Goal: Information Seeking & Learning: Find specific fact

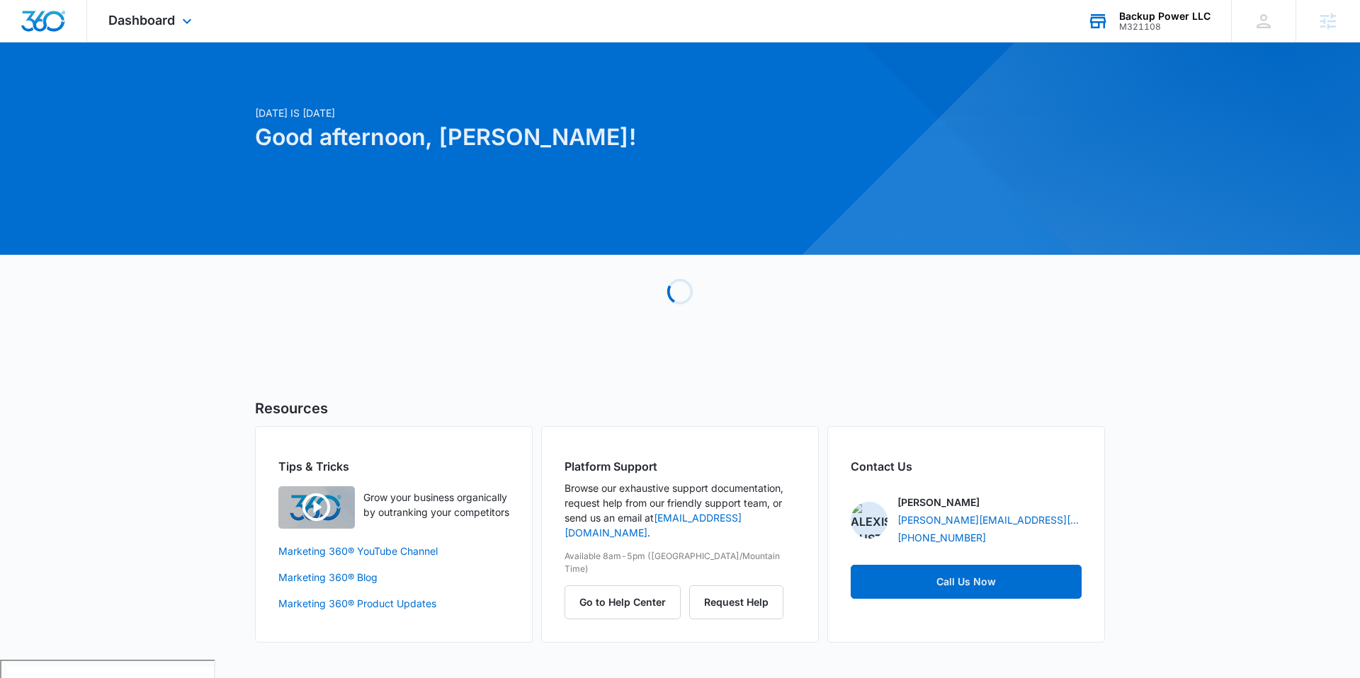
click at [1163, 33] on div "Backup Power LLC M321108 Your Accounts View All" at bounding box center [1148, 21] width 165 height 42
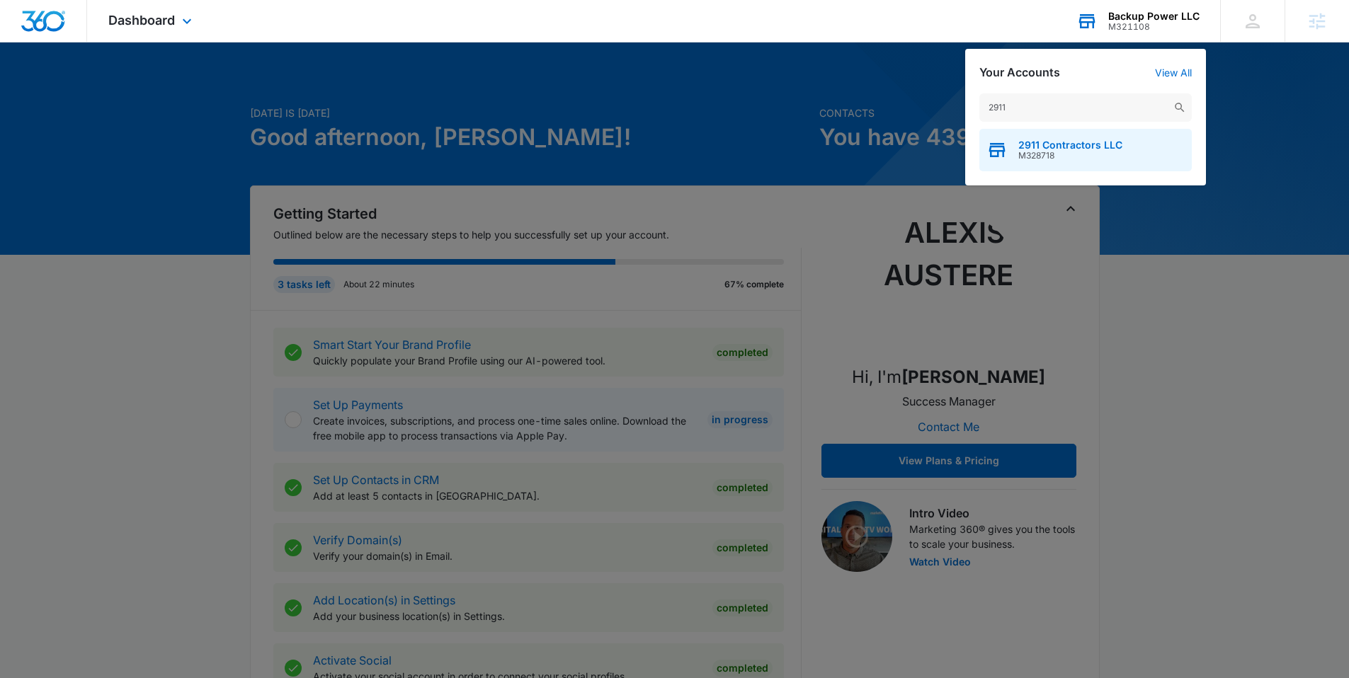
type input "2911"
click at [1020, 152] on span "M328718" at bounding box center [1070, 156] width 104 height 10
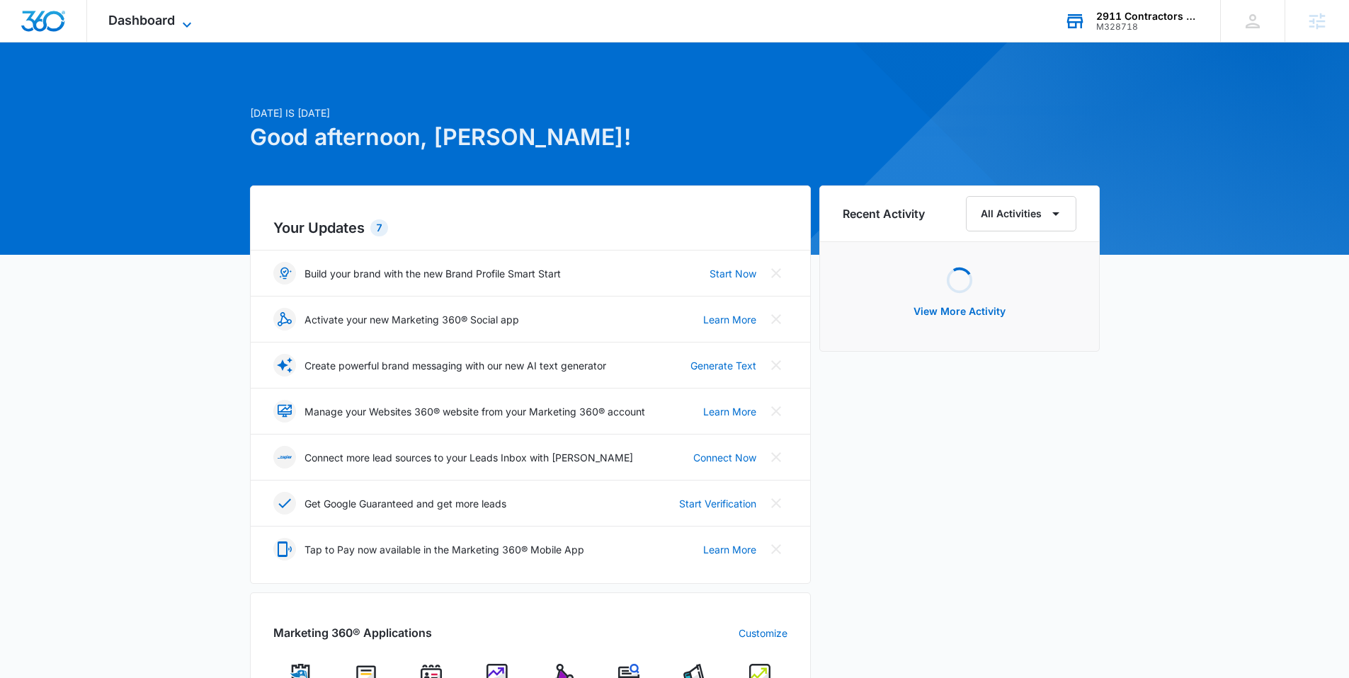
click at [142, 21] on span "Dashboard" at bounding box center [141, 20] width 67 height 15
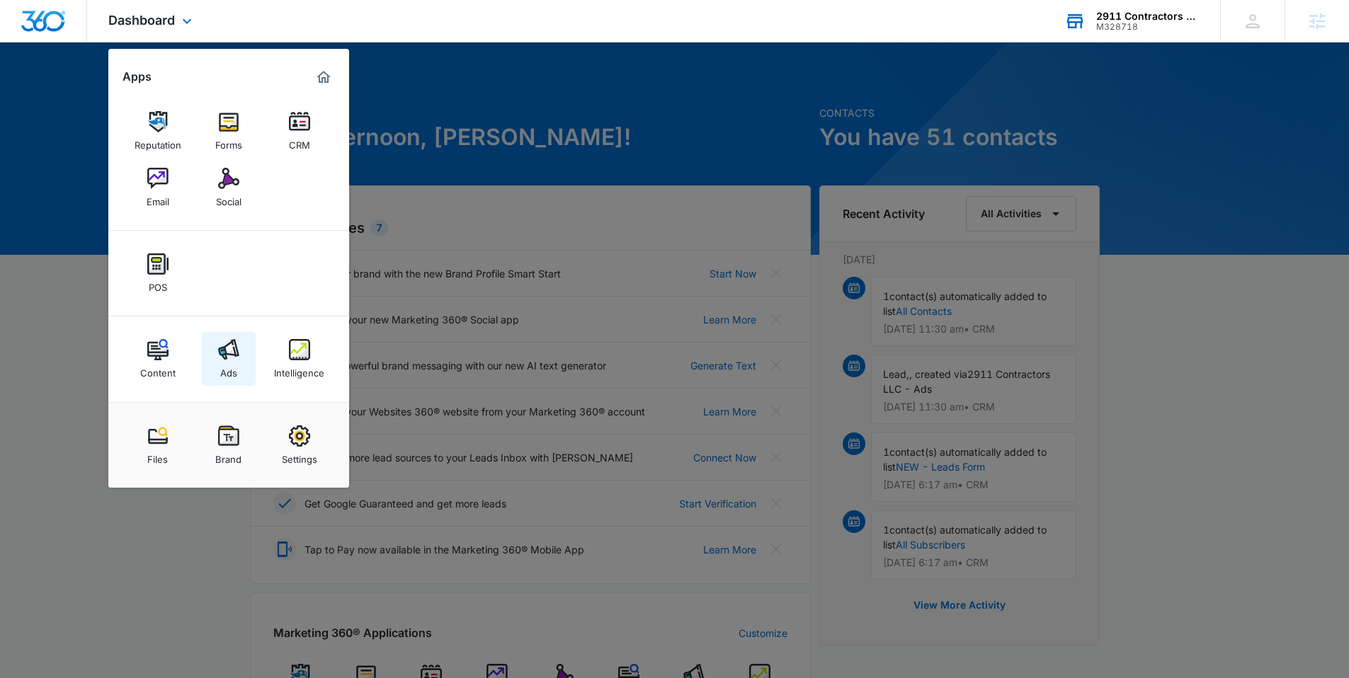
click at [234, 363] on div "Ads" at bounding box center [228, 369] width 17 height 18
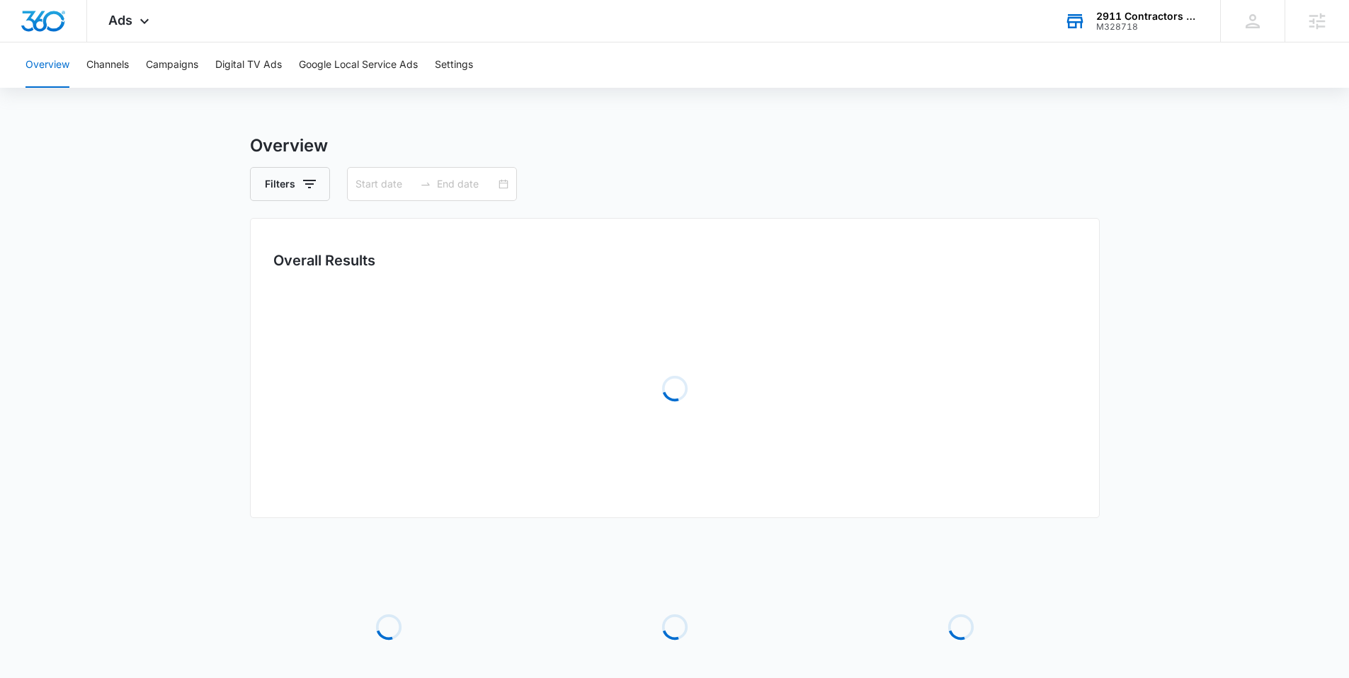
type input "[DATE]"
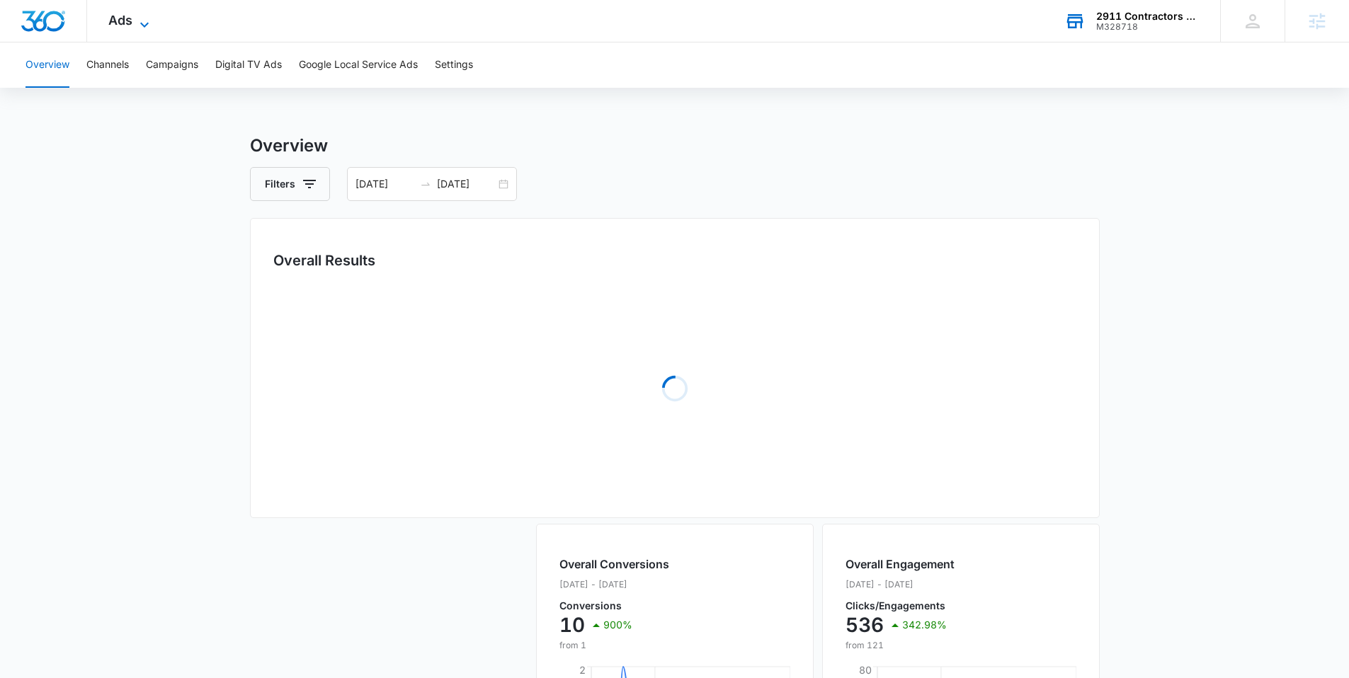
click at [152, 23] on icon at bounding box center [144, 24] width 17 height 17
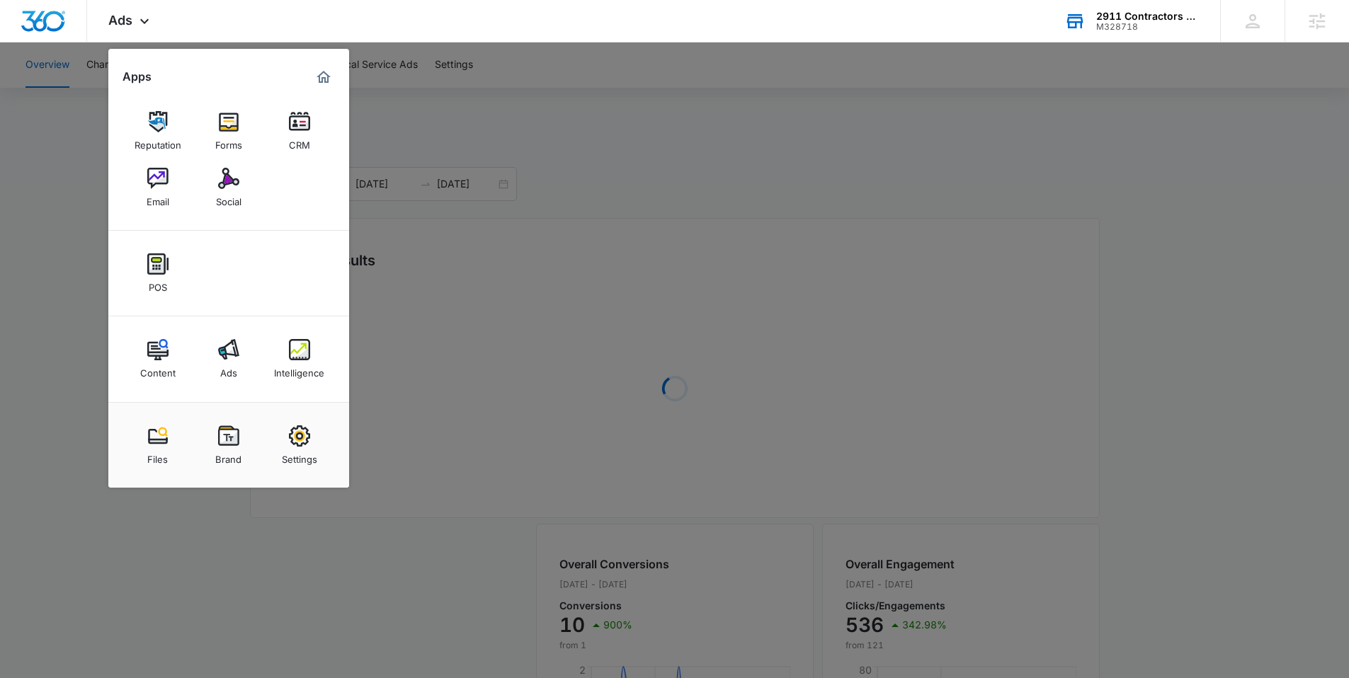
click at [294, 360] on img at bounding box center [299, 349] width 21 height 21
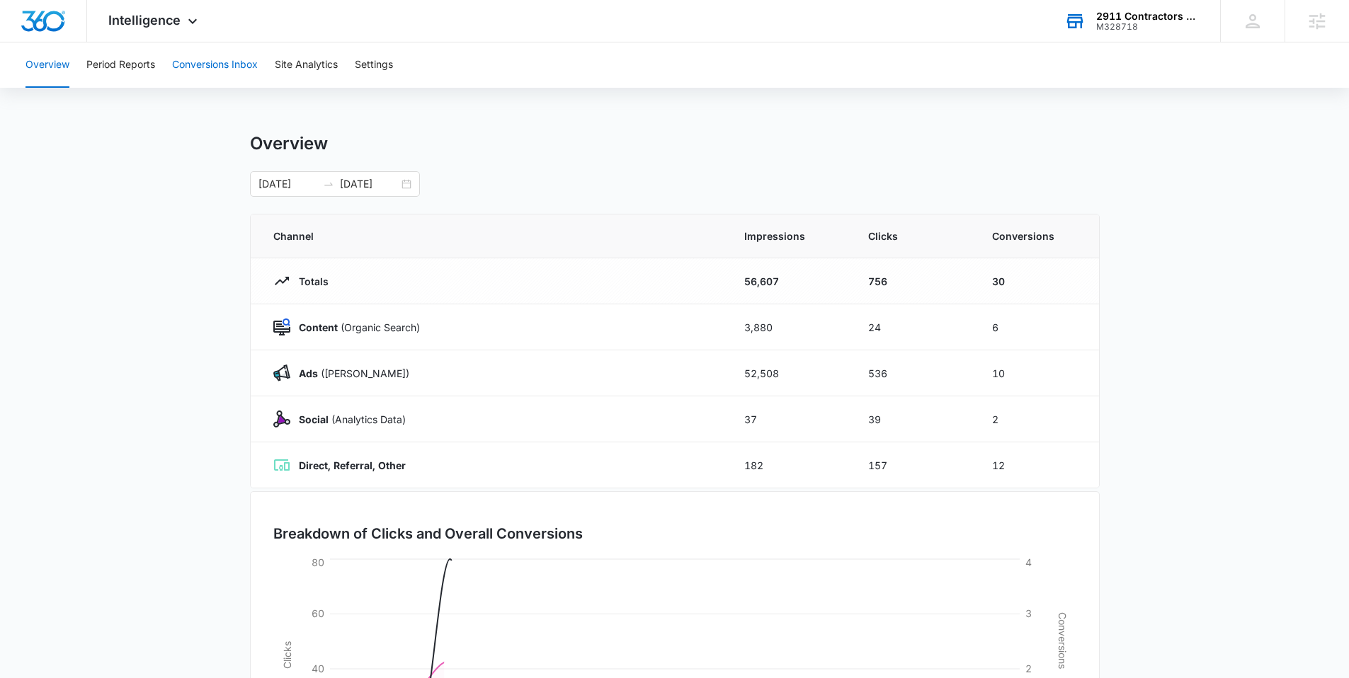
click at [186, 70] on button "Conversions Inbox" at bounding box center [215, 64] width 86 height 45
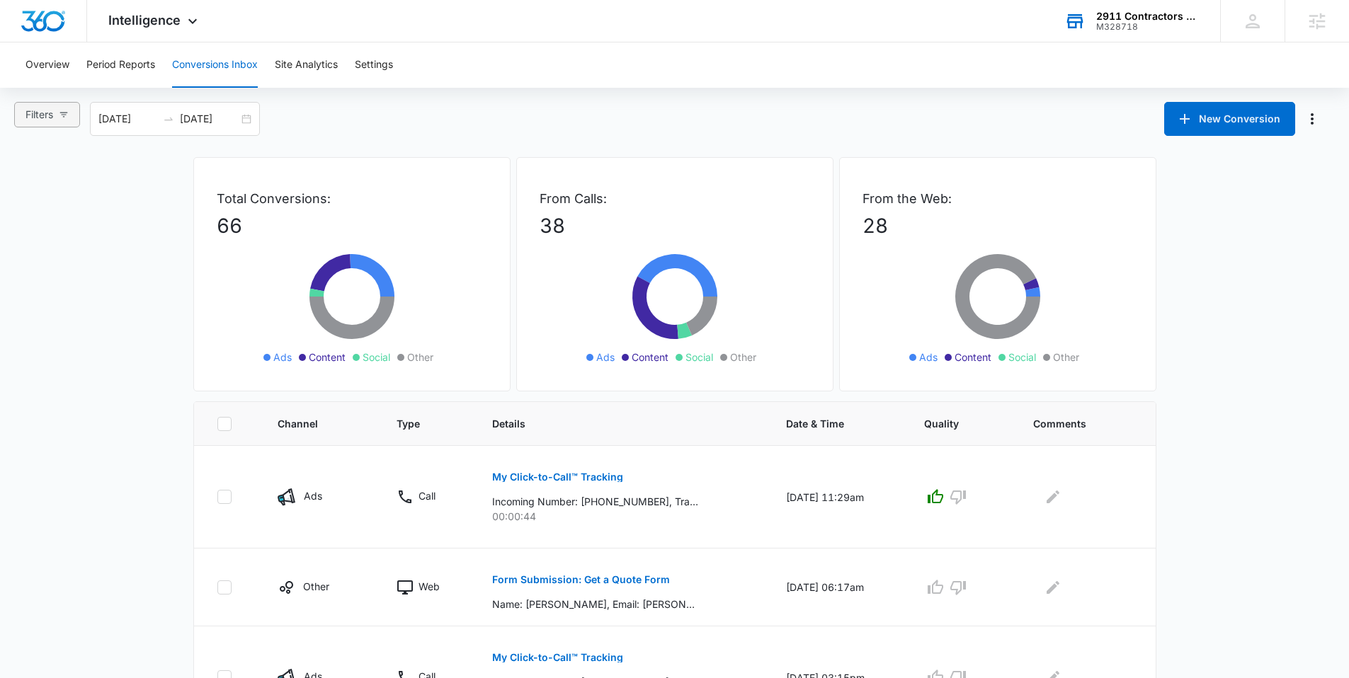
click at [52, 106] on button "Filters" at bounding box center [47, 114] width 66 height 25
click at [68, 195] on label "Content" at bounding box center [61, 204] width 79 height 21
click at [33, 206] on input "Content" at bounding box center [27, 211] width 11 height 11
radio input "true"
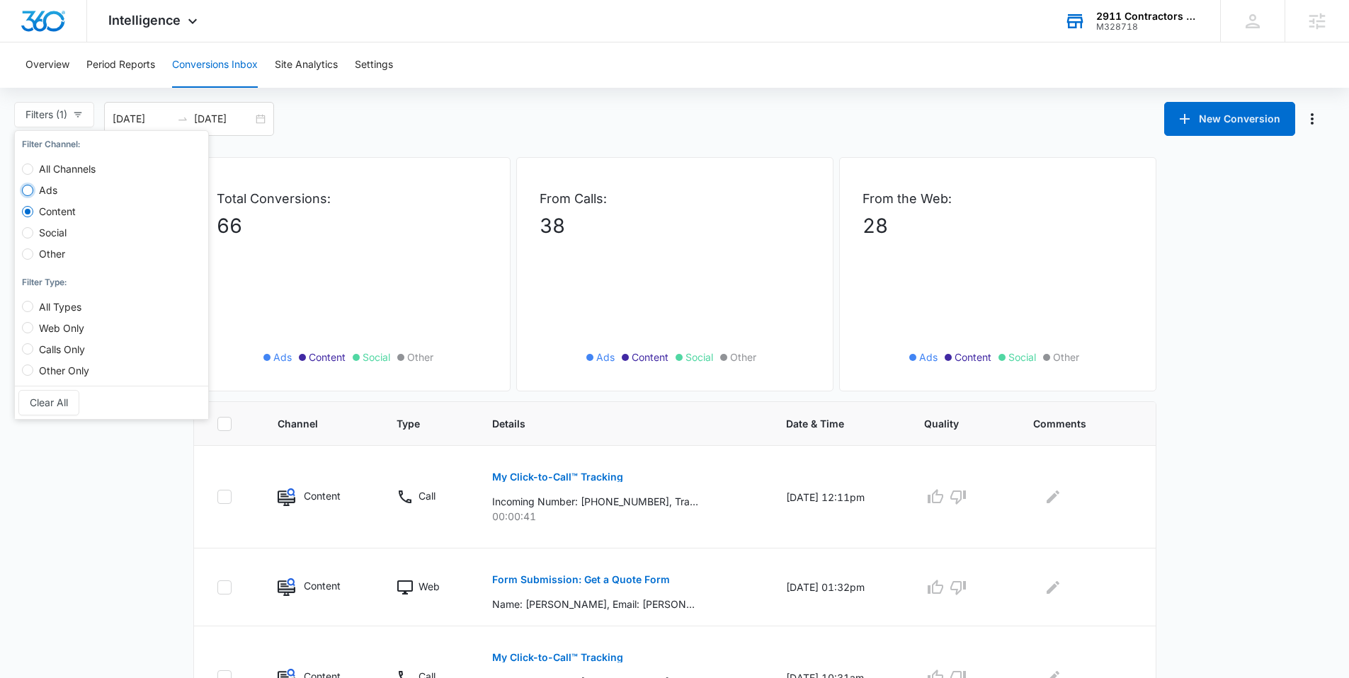
click at [25, 188] on input "Ads" at bounding box center [27, 190] width 11 height 11
radio input "true"
radio input "false"
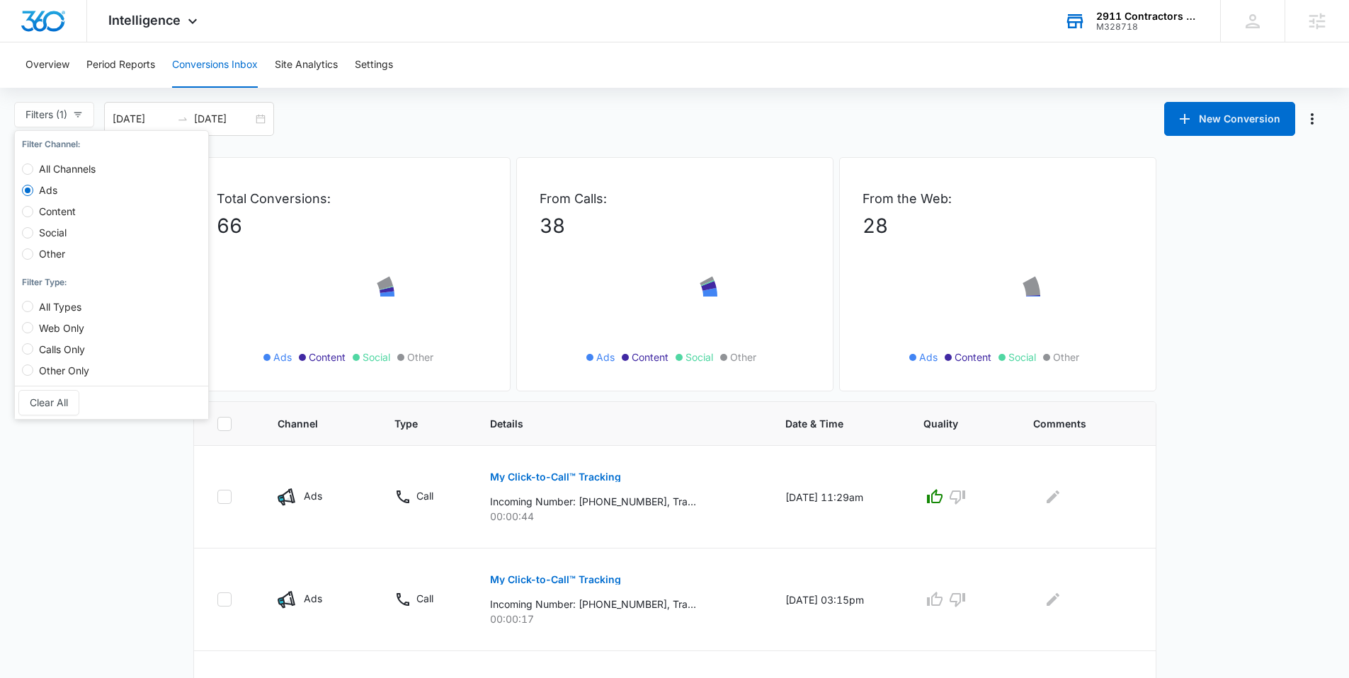
click at [409, 117] on div "Filters (1) Filter Channel : All Channels Ads Content Social Other Filter Type …" at bounding box center [674, 119] width 1349 height 34
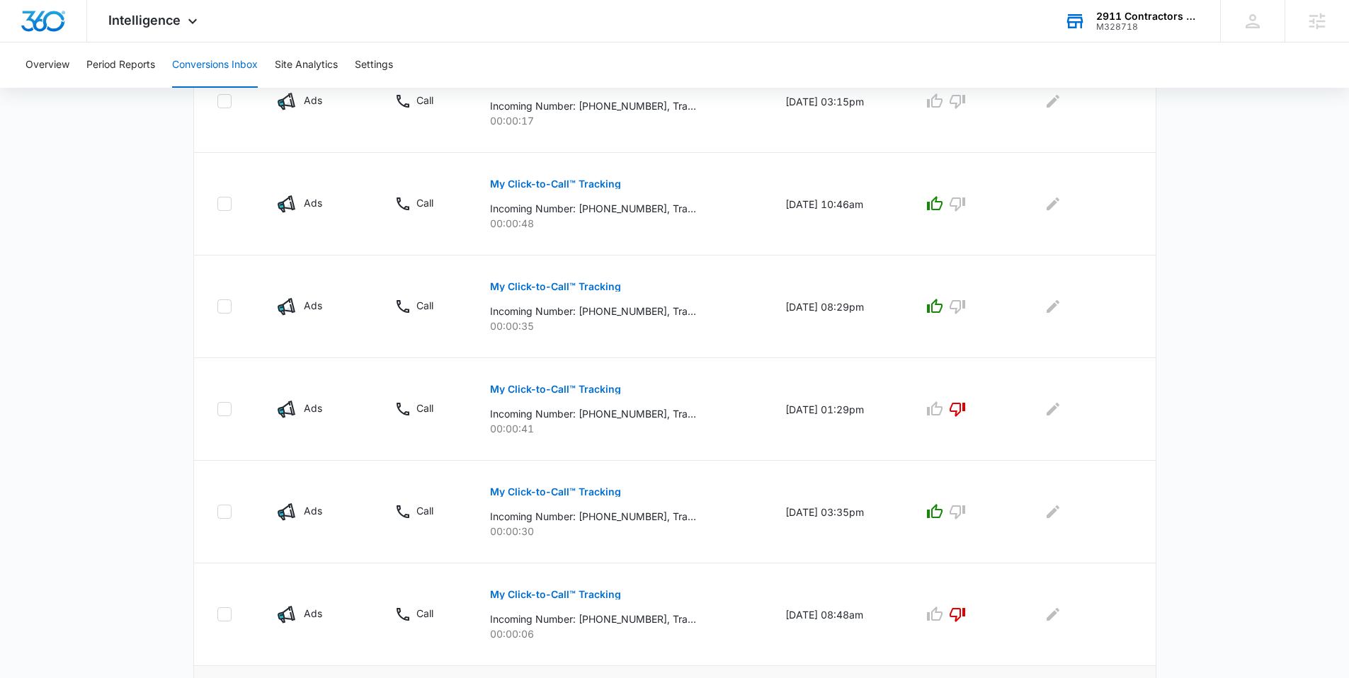
scroll to position [814, 0]
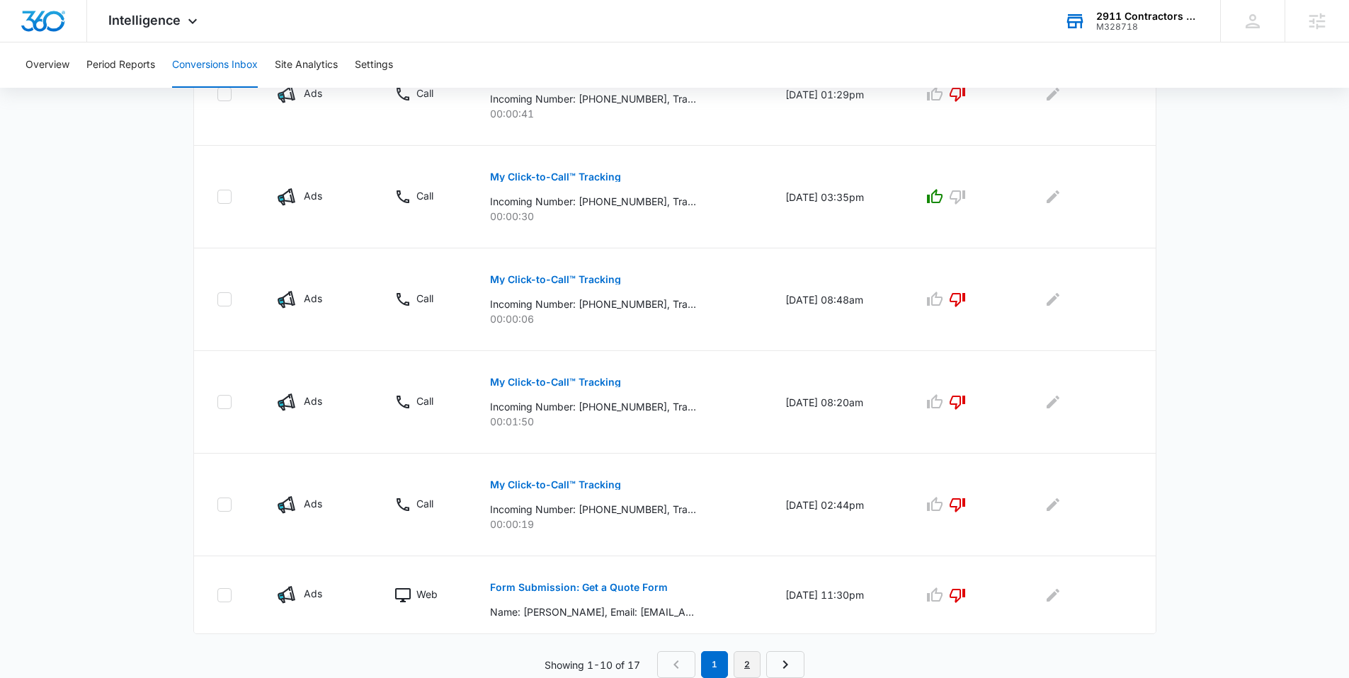
click at [746, 667] on link "2" at bounding box center [747, 665] width 27 height 27
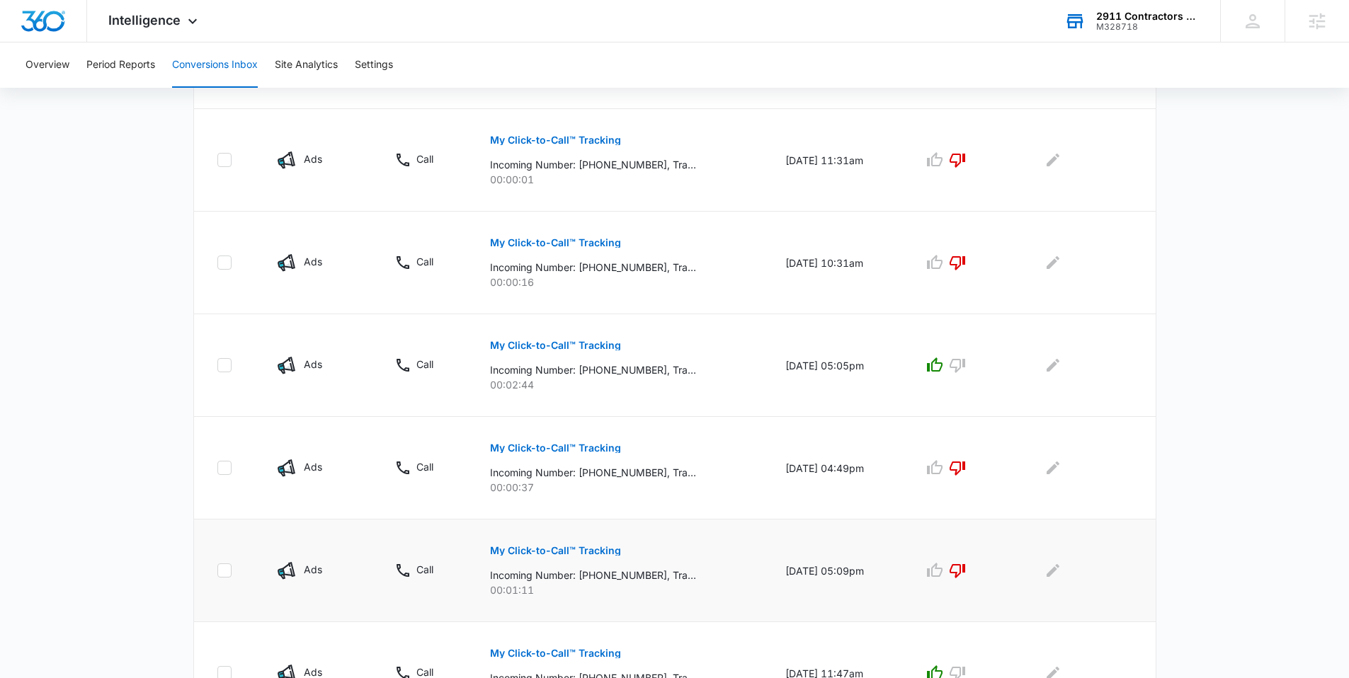
scroll to position [530, 0]
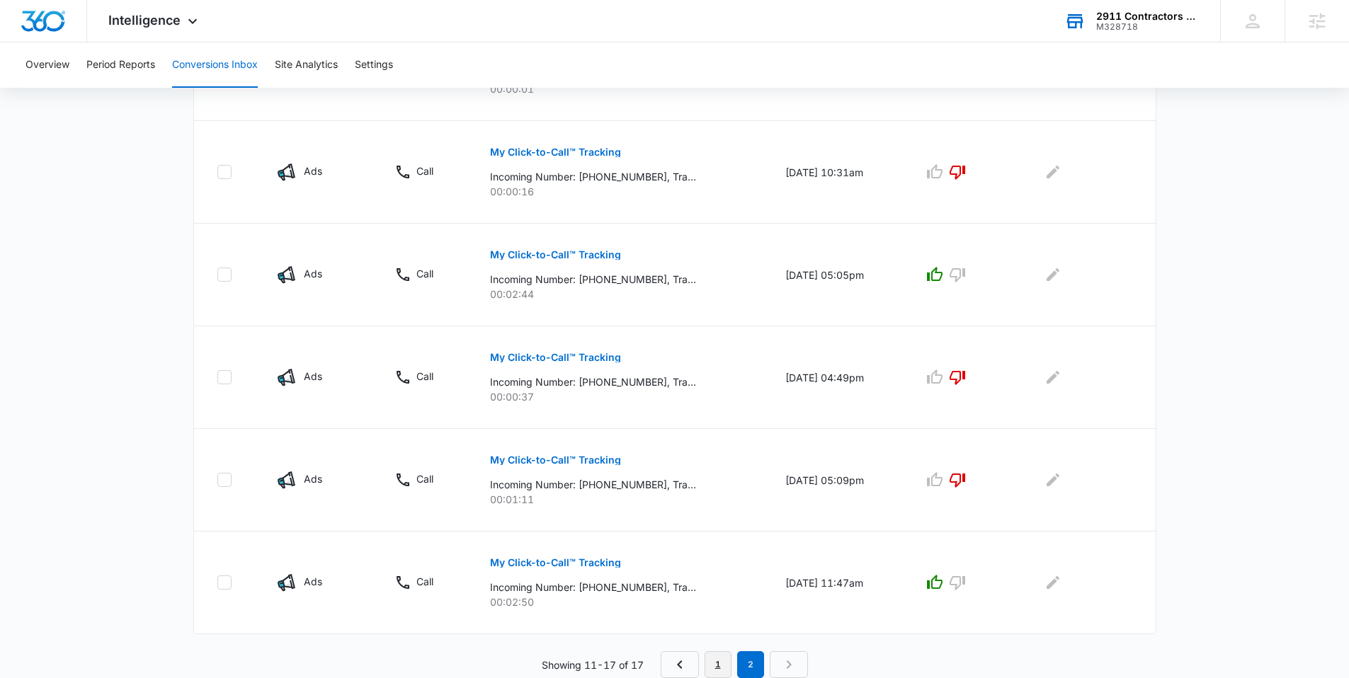
click at [714, 657] on link "1" at bounding box center [718, 665] width 27 height 27
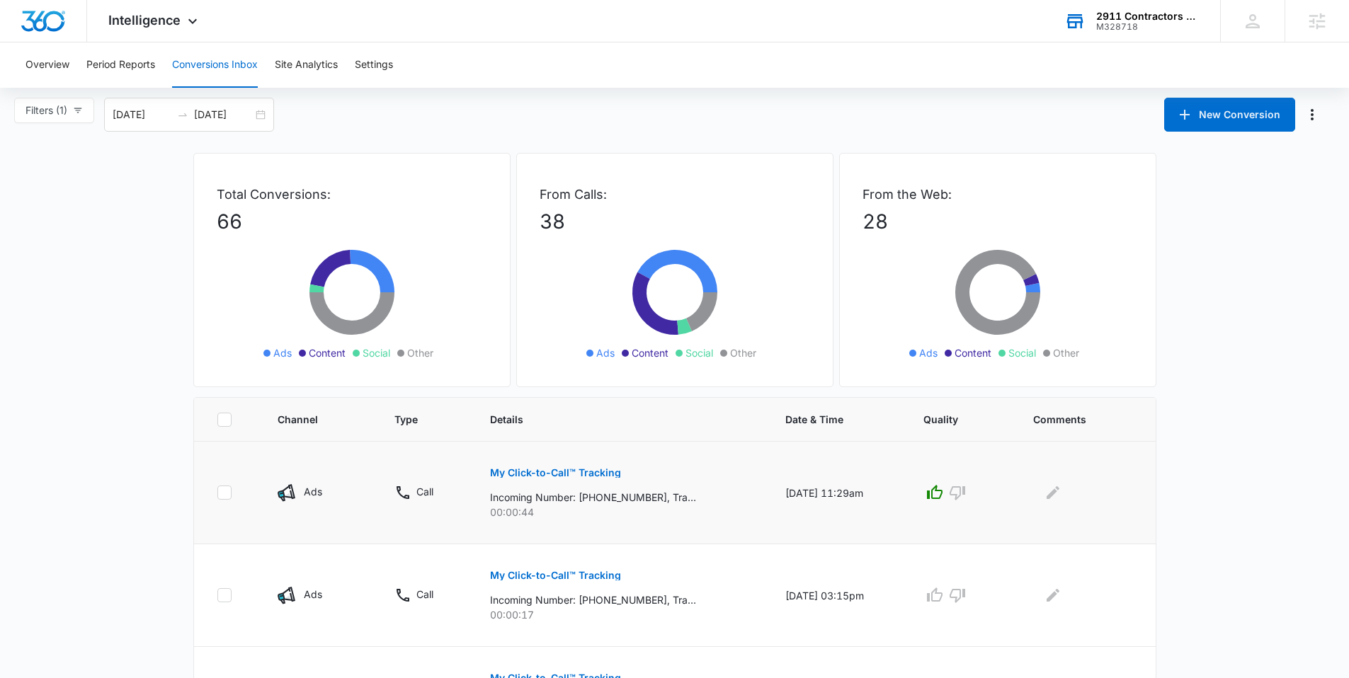
scroll to position [0, 0]
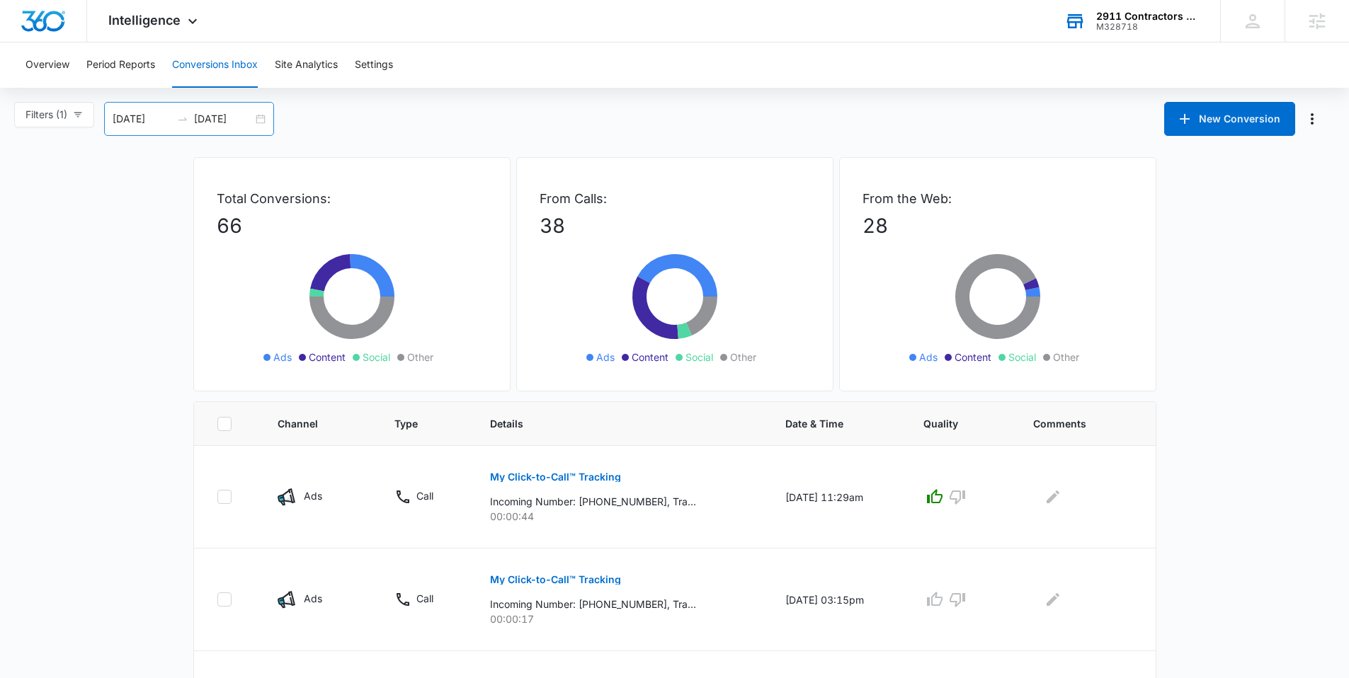
click at [273, 117] on div "[DATE] [DATE]" at bounding box center [189, 119] width 170 height 34
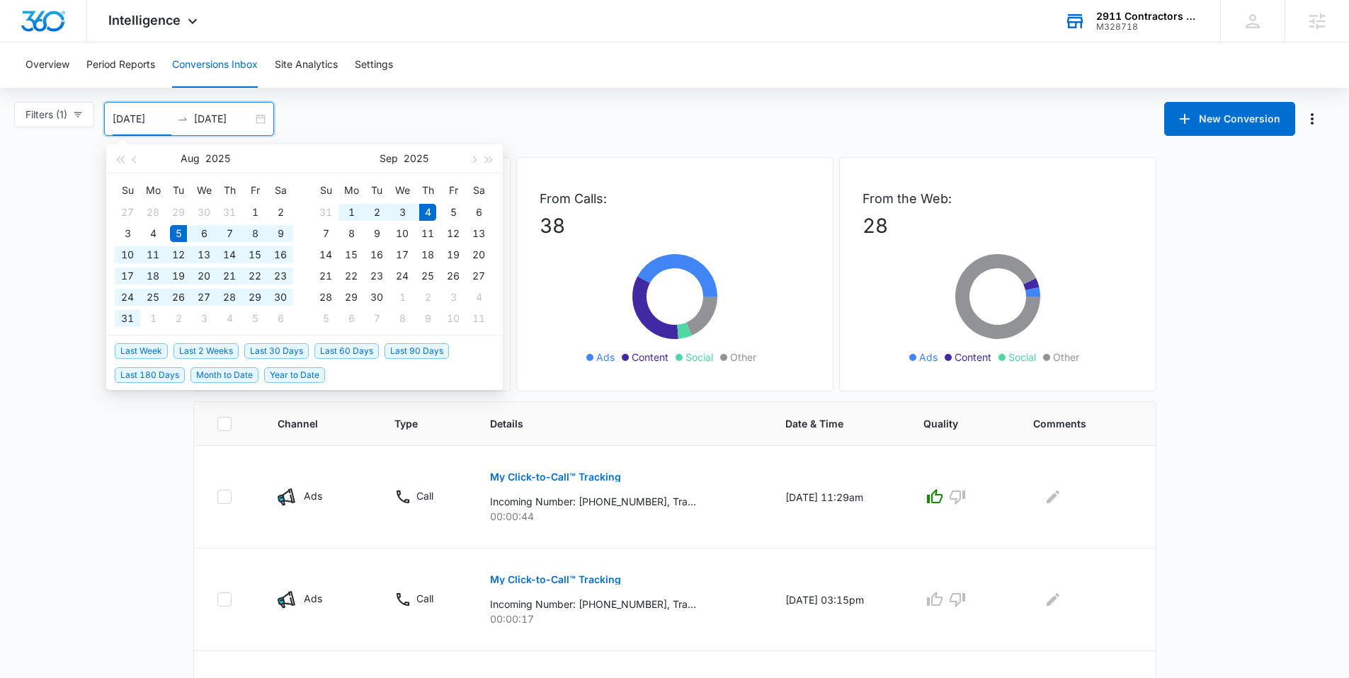
click at [344, 110] on div "Filters (1) Filter Channel : All Channels Ads Content Social Other Filter Type …" at bounding box center [674, 119] width 1349 height 34
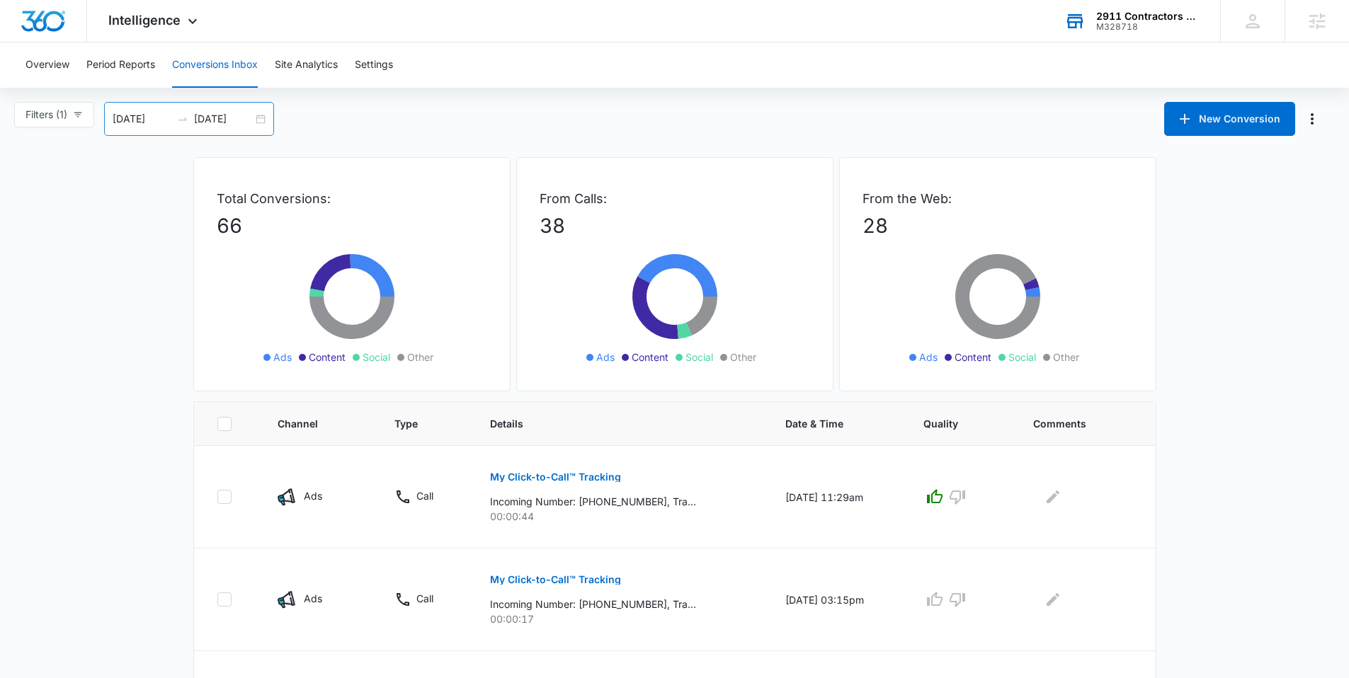
click at [263, 120] on div "[DATE] [DATE]" at bounding box center [189, 119] width 170 height 34
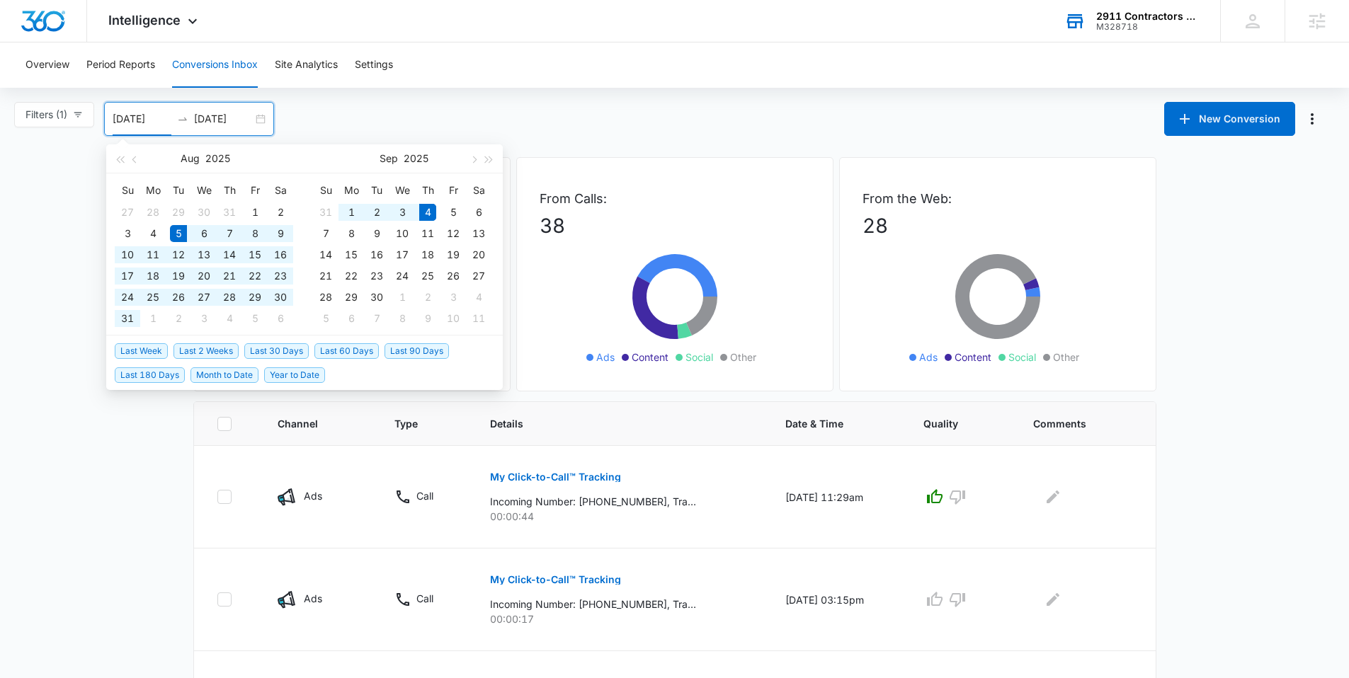
click at [368, 113] on div "Filters (1) Filter Channel : All Channels Ads Content Social Other Filter Type …" at bounding box center [674, 119] width 1349 height 34
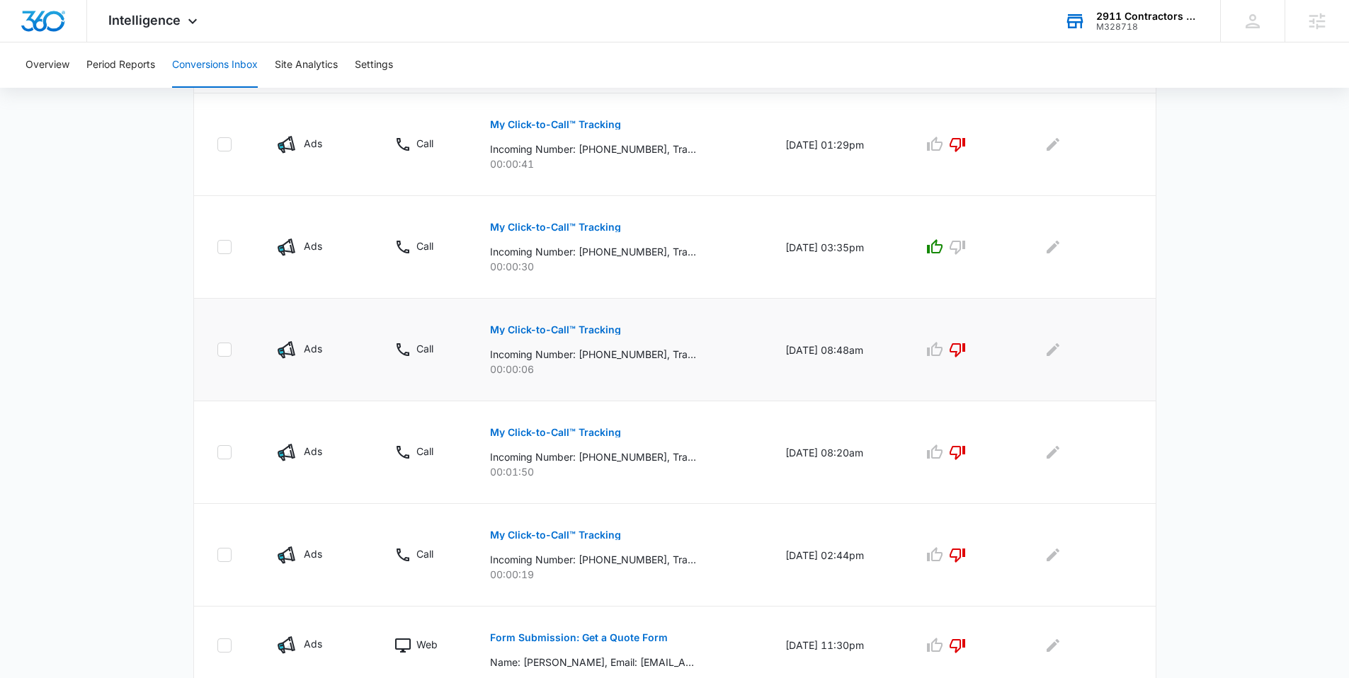
scroll to position [814, 0]
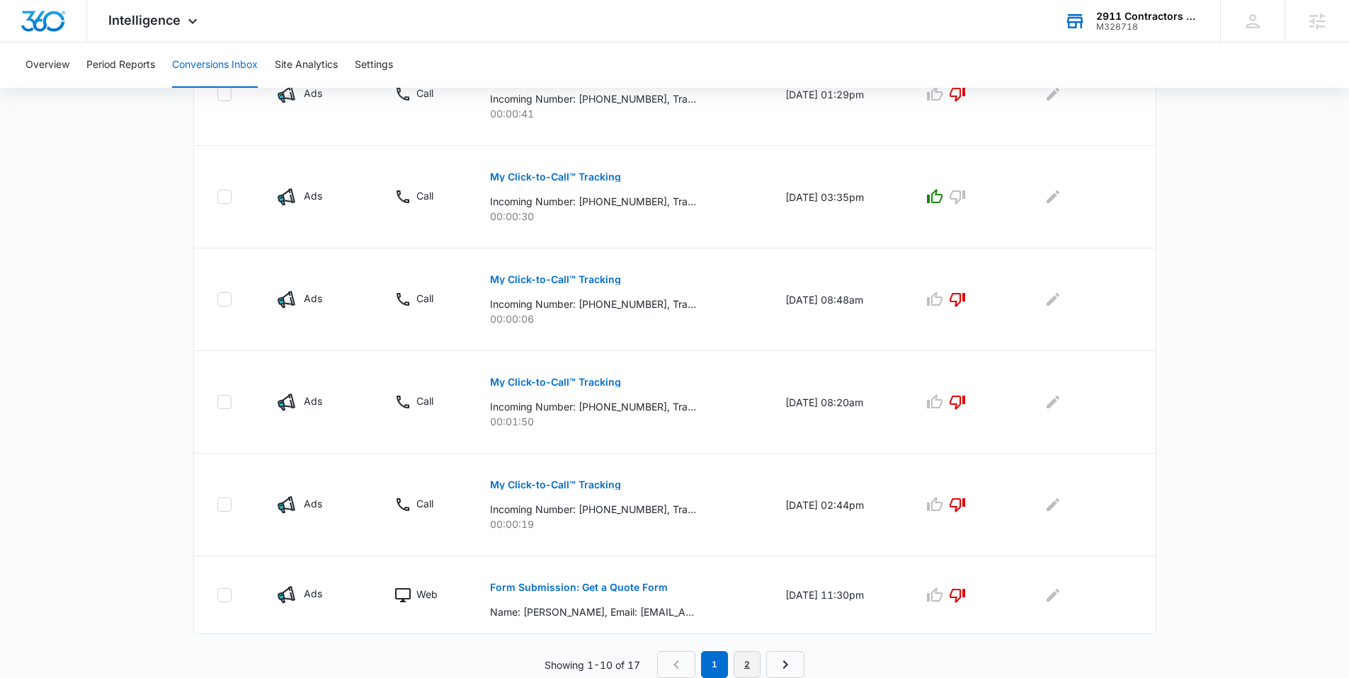
click at [747, 654] on link "2" at bounding box center [747, 665] width 27 height 27
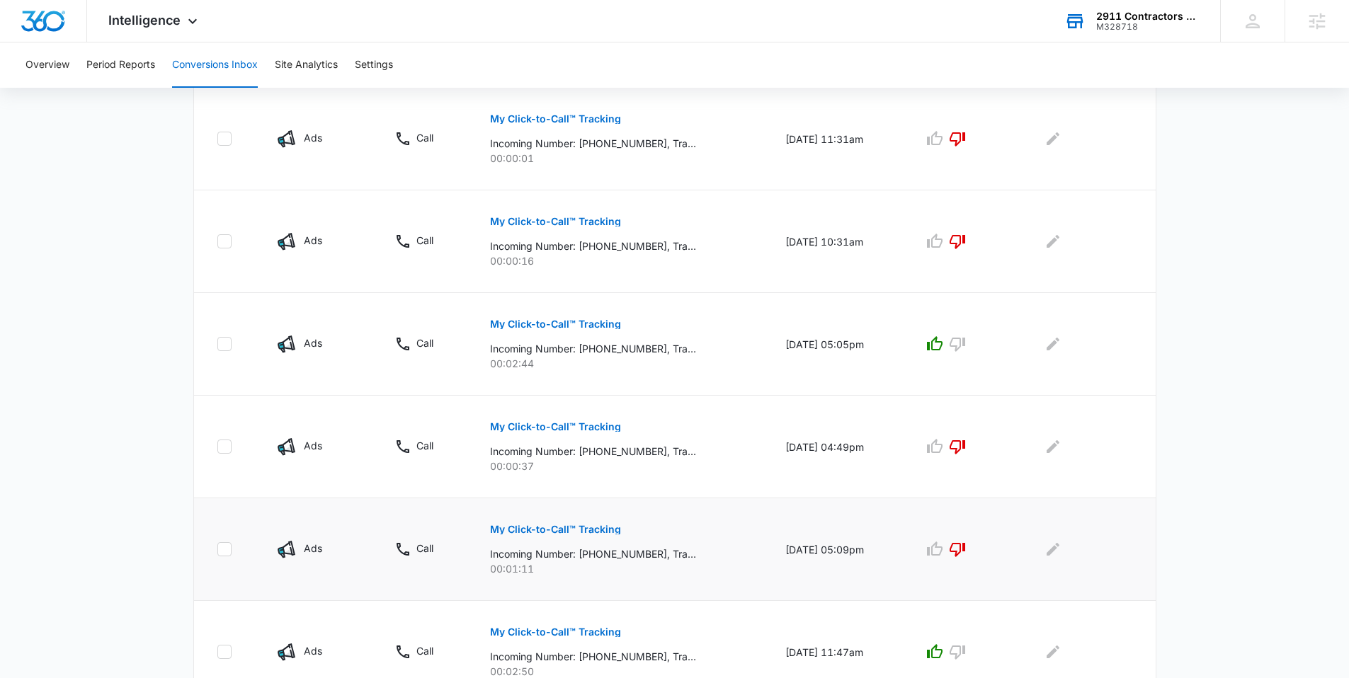
scroll to position [530, 0]
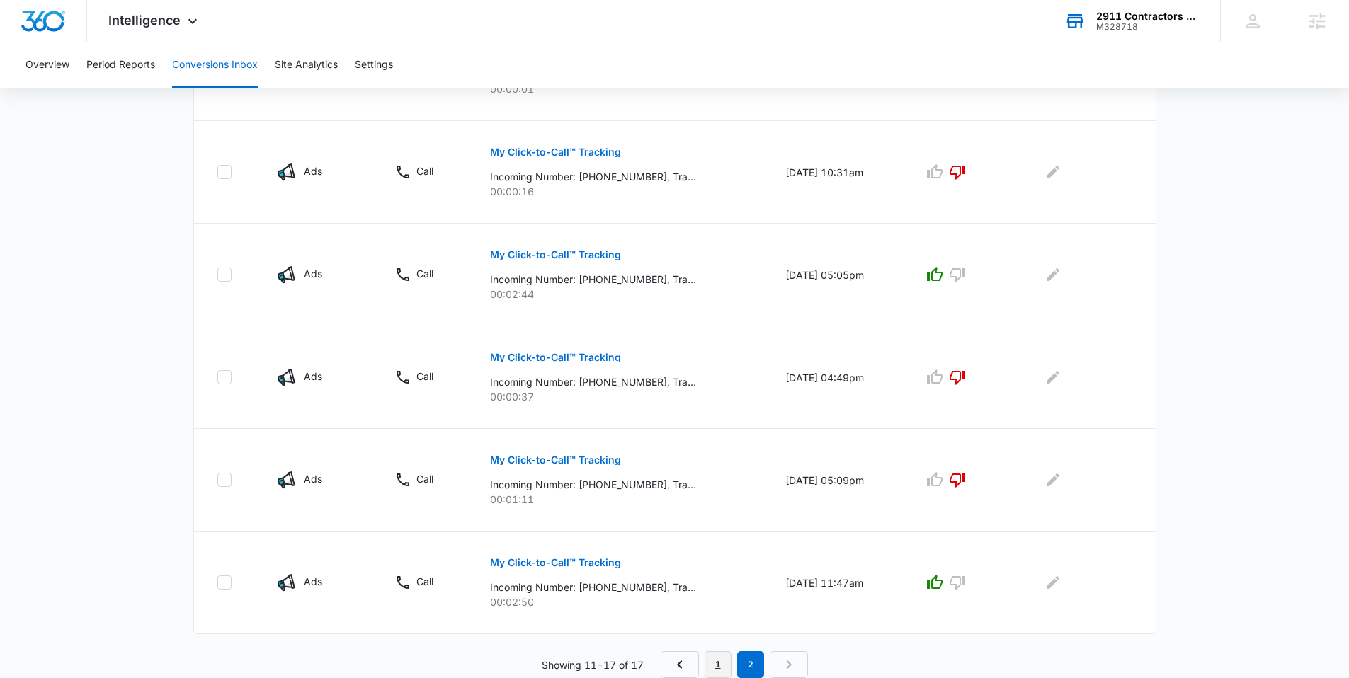
click at [712, 655] on link "1" at bounding box center [718, 665] width 27 height 27
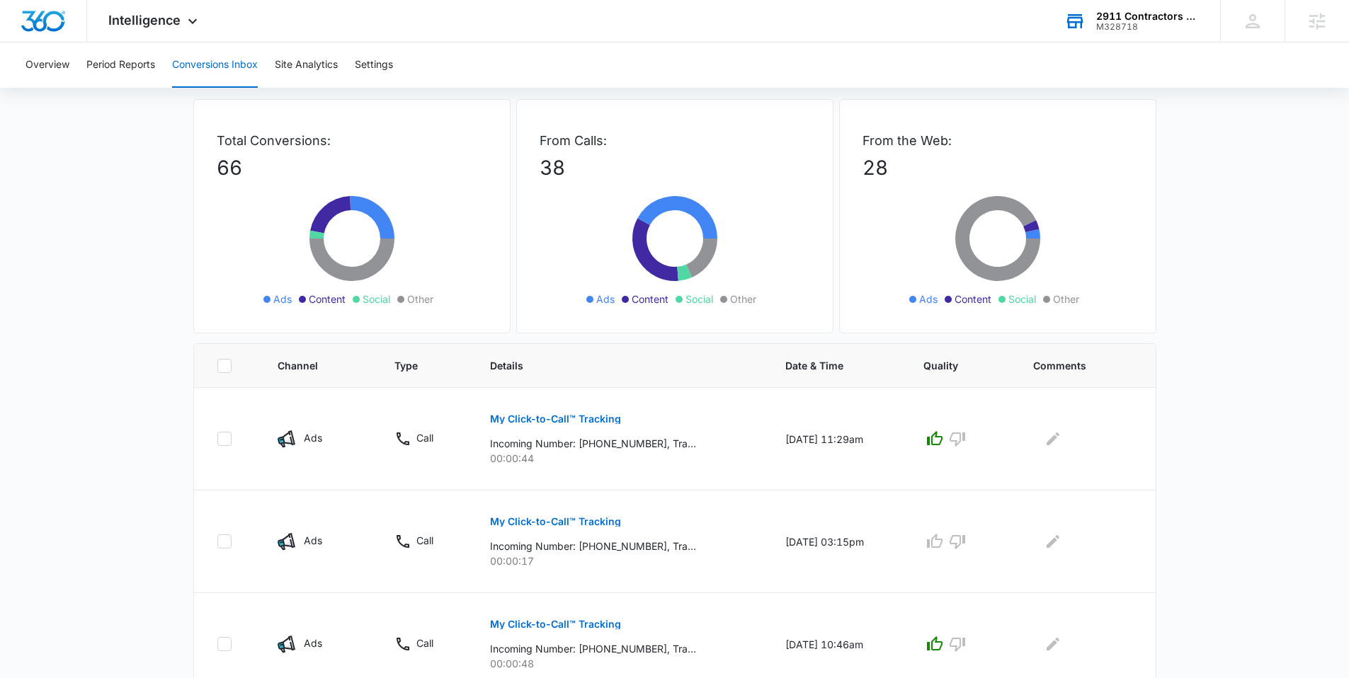
scroll to position [0, 0]
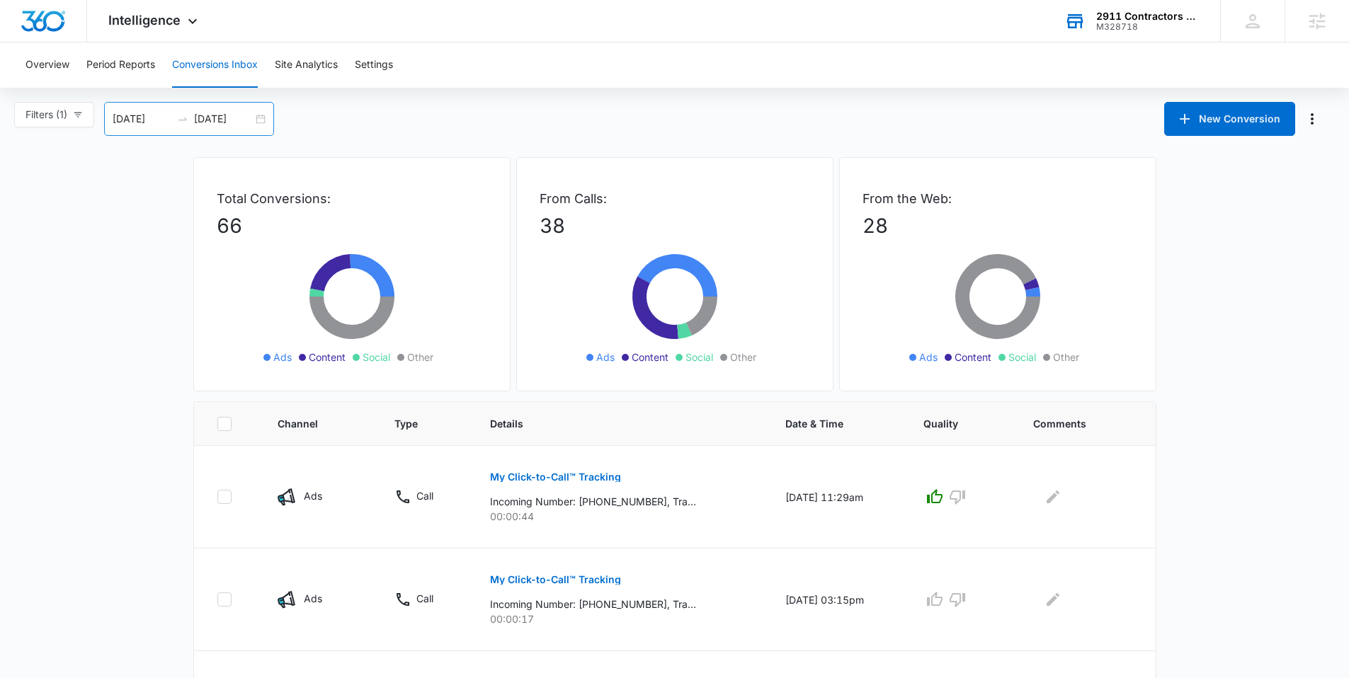
click at [261, 120] on div "[DATE] [DATE]" at bounding box center [189, 119] width 170 height 34
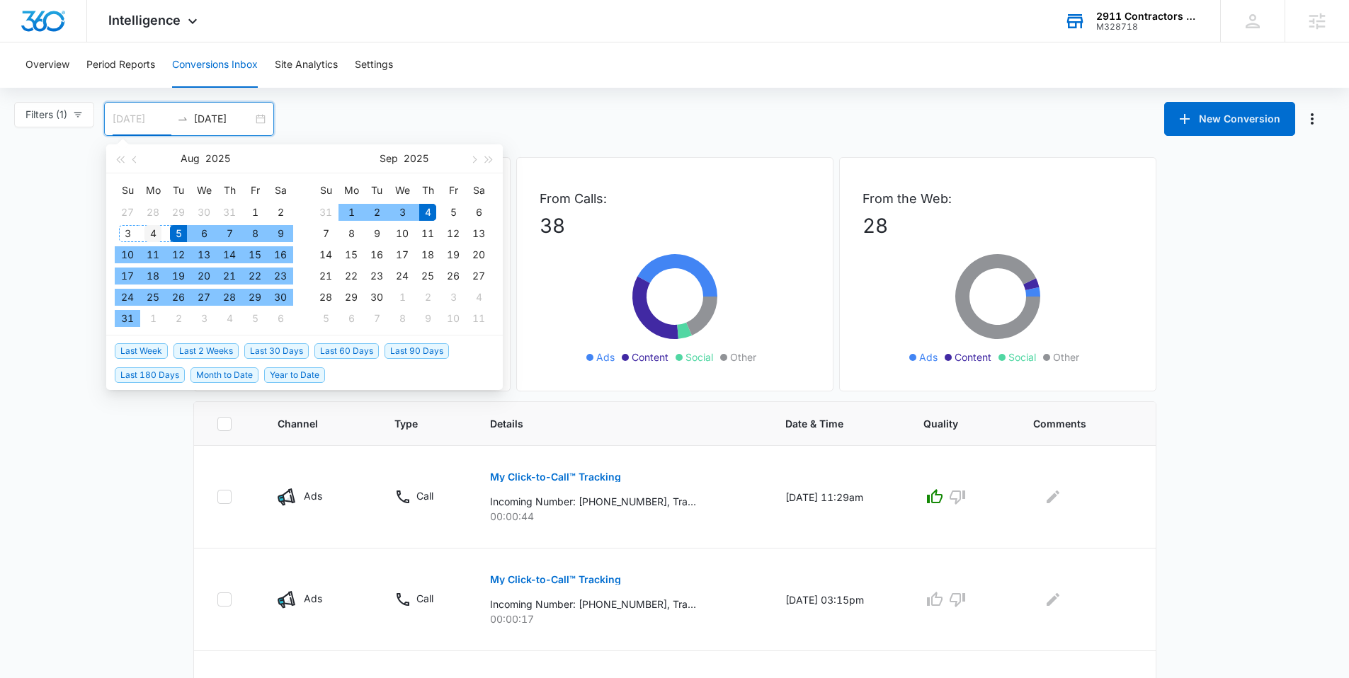
type input "[DATE]"
click at [149, 230] on div "4" at bounding box center [152, 233] width 17 height 17
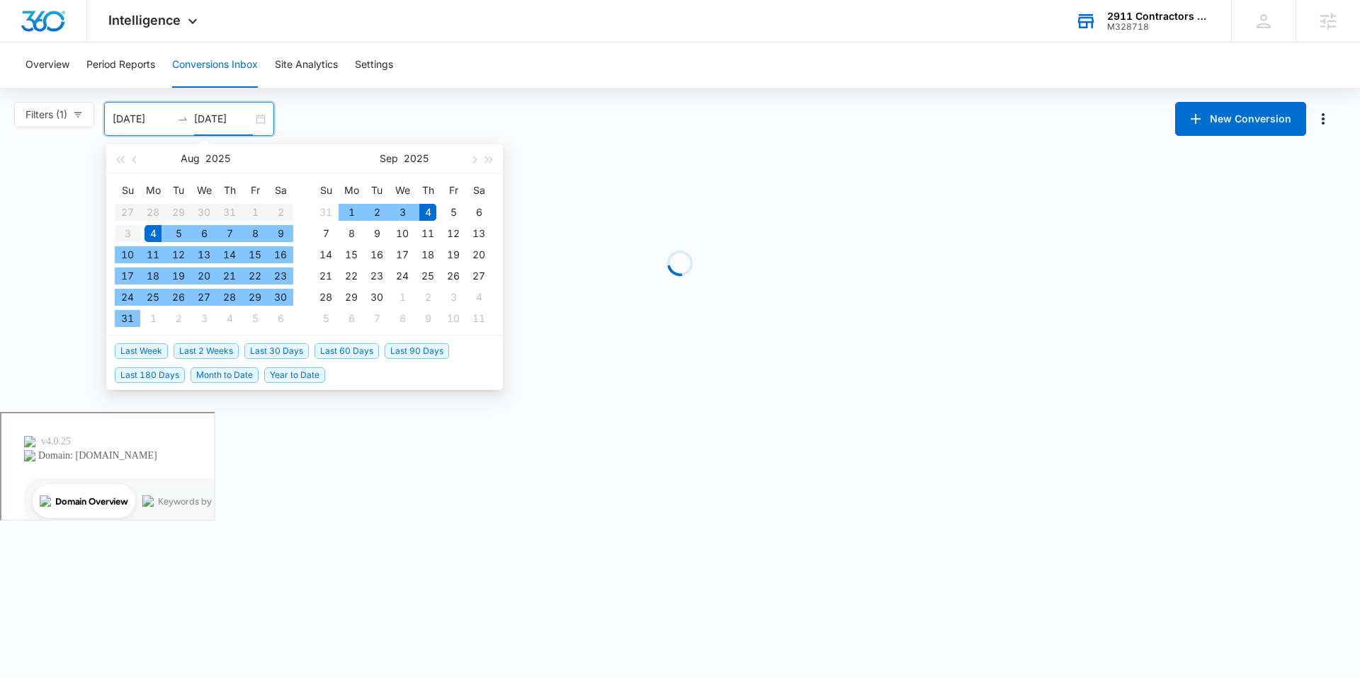
type input "[DATE]"
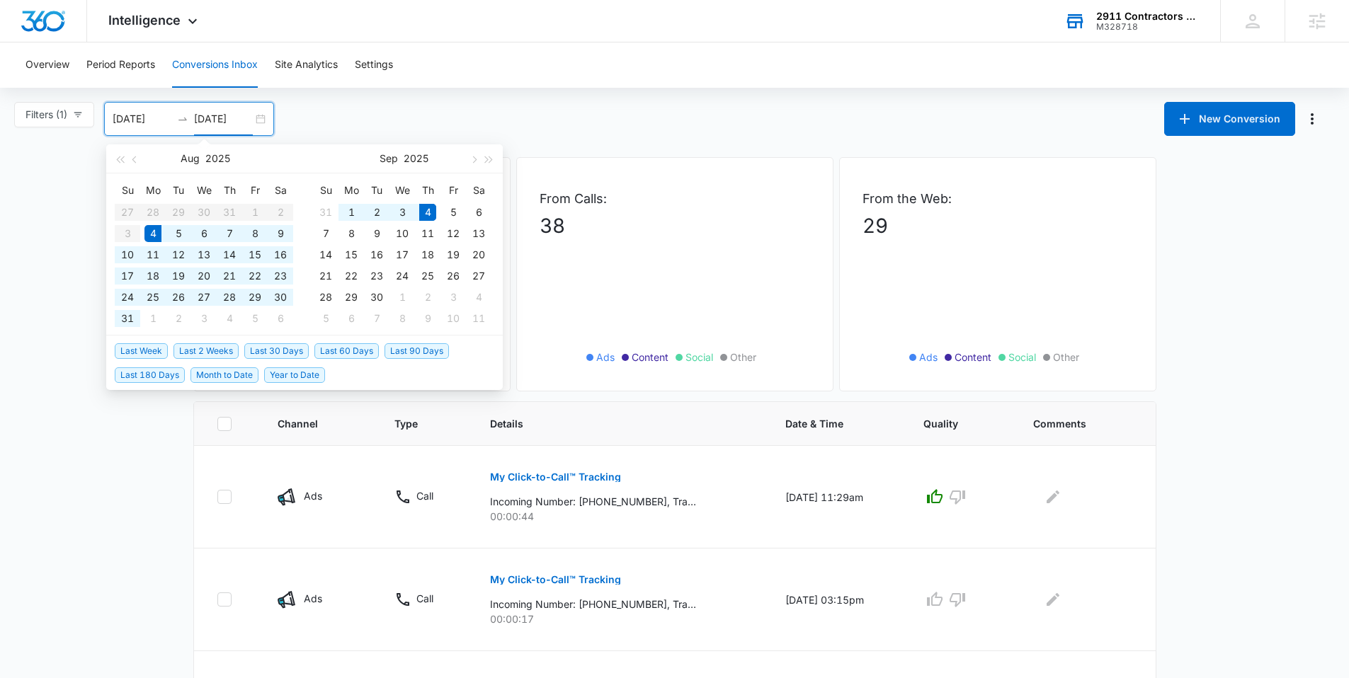
click at [409, 132] on div "Filters (1) Filter Channel : All Channels Ads Content Social Other Filter Type …" at bounding box center [674, 119] width 1349 height 34
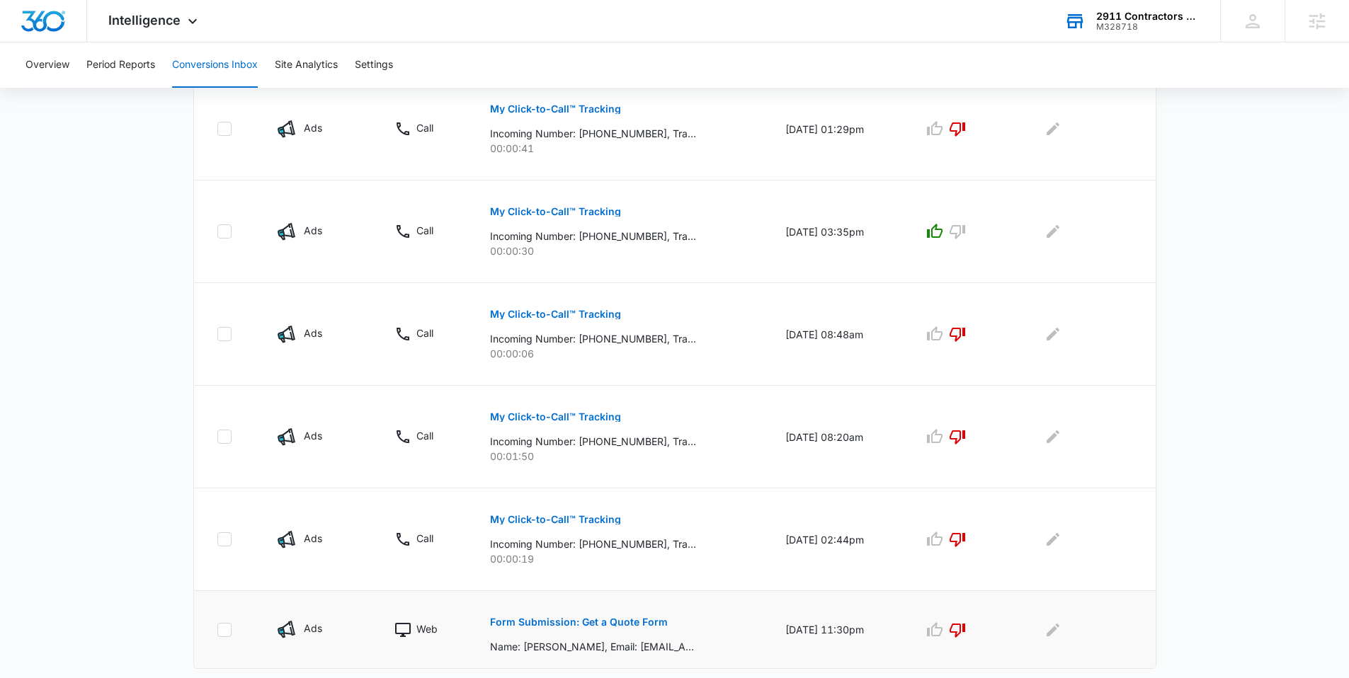
scroll to position [814, 0]
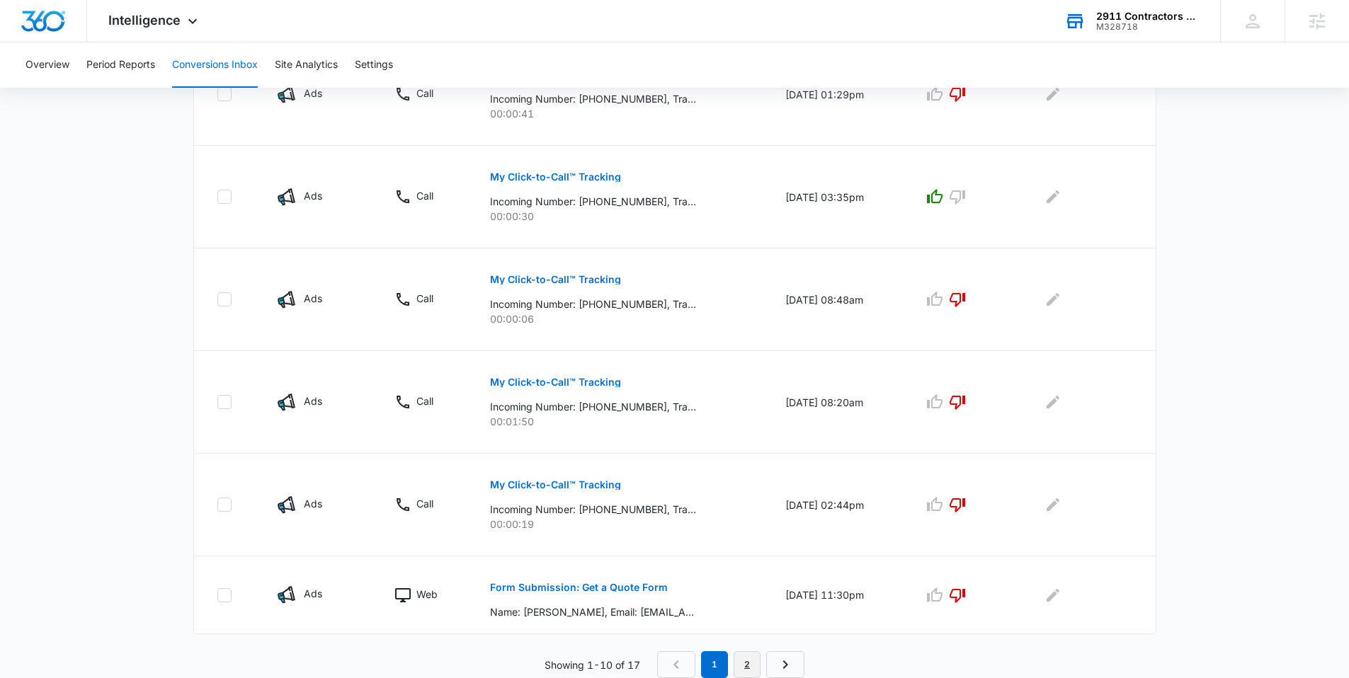
click at [743, 662] on link "2" at bounding box center [747, 665] width 27 height 27
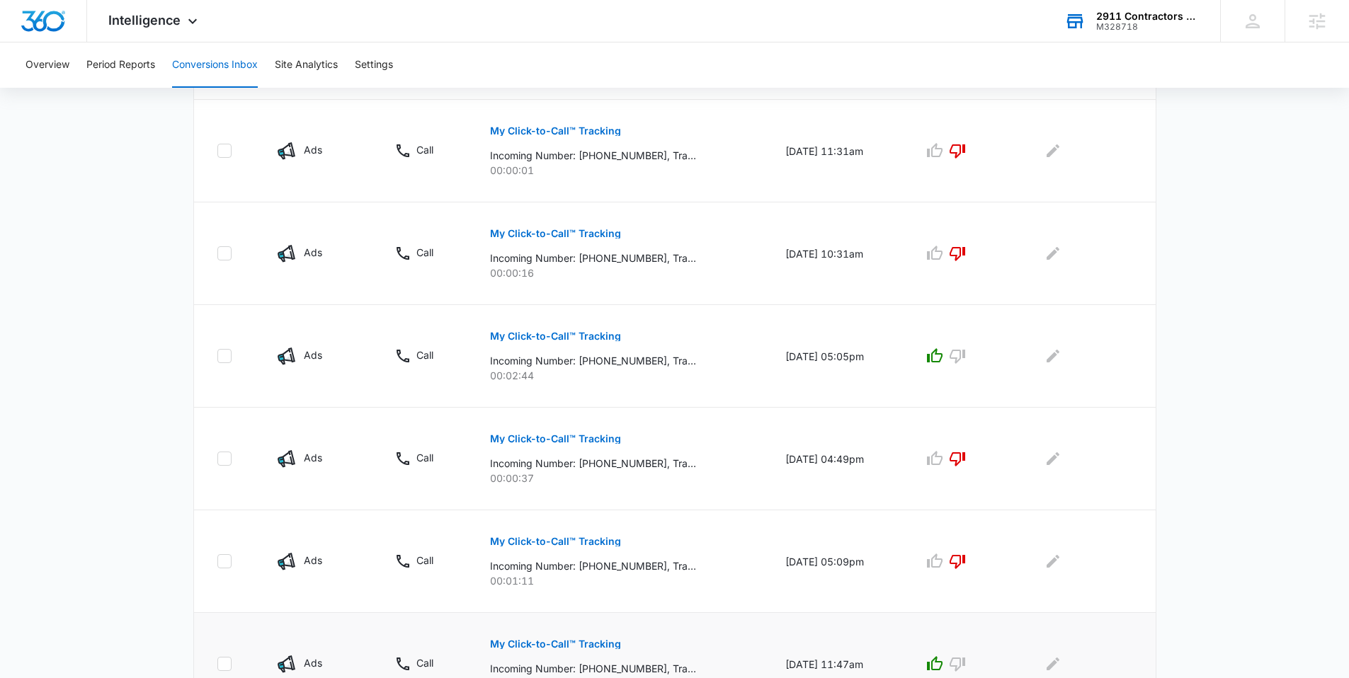
scroll to position [530, 0]
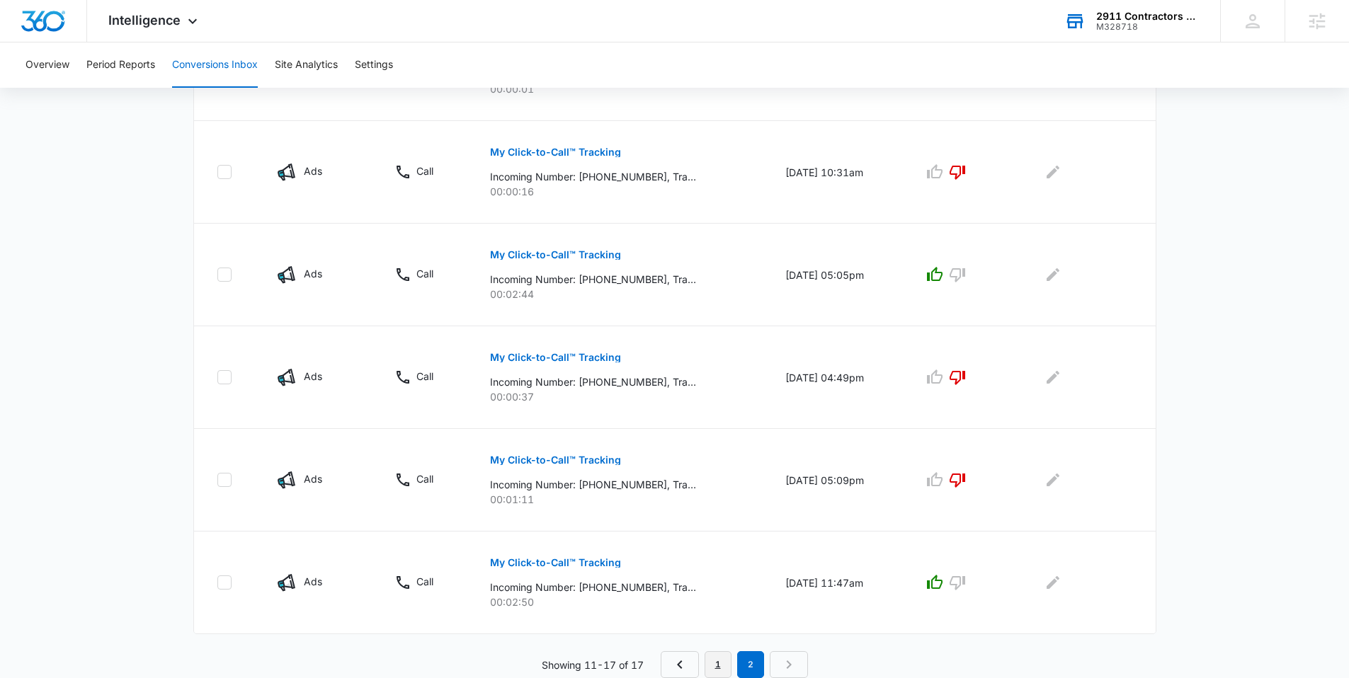
click at [715, 664] on link "1" at bounding box center [718, 665] width 27 height 27
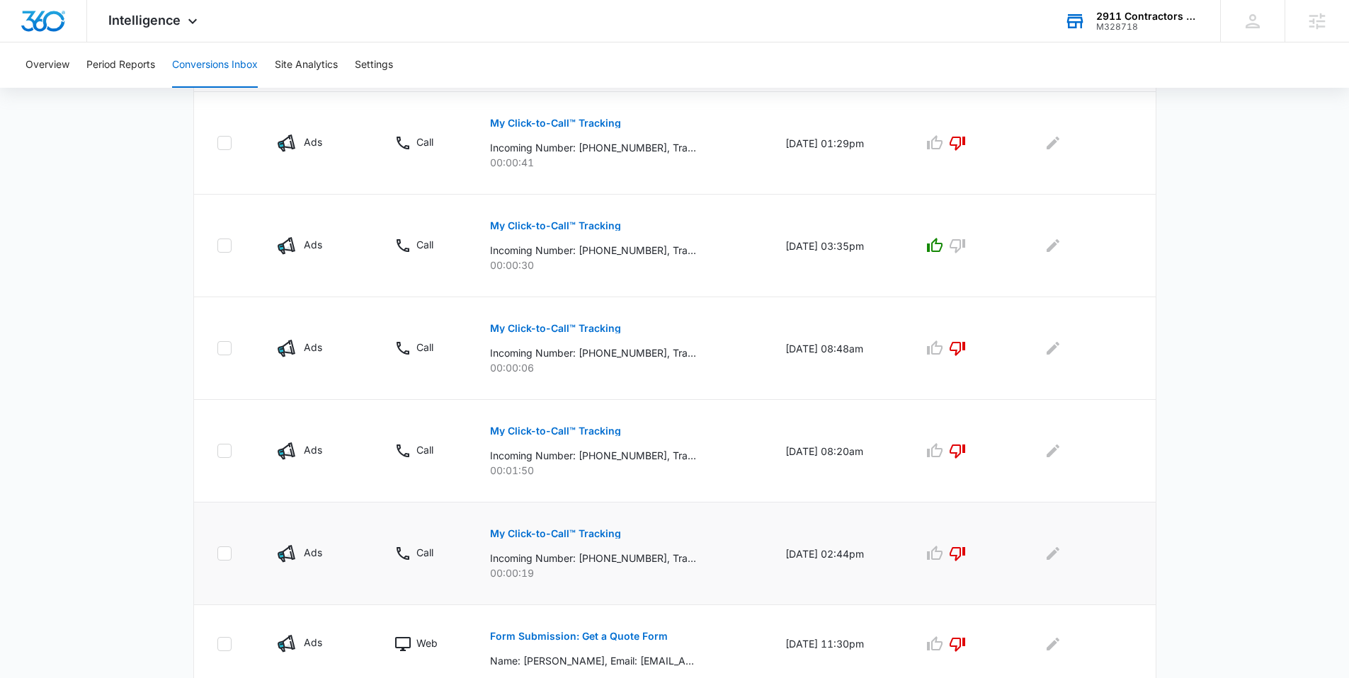
scroll to position [814, 0]
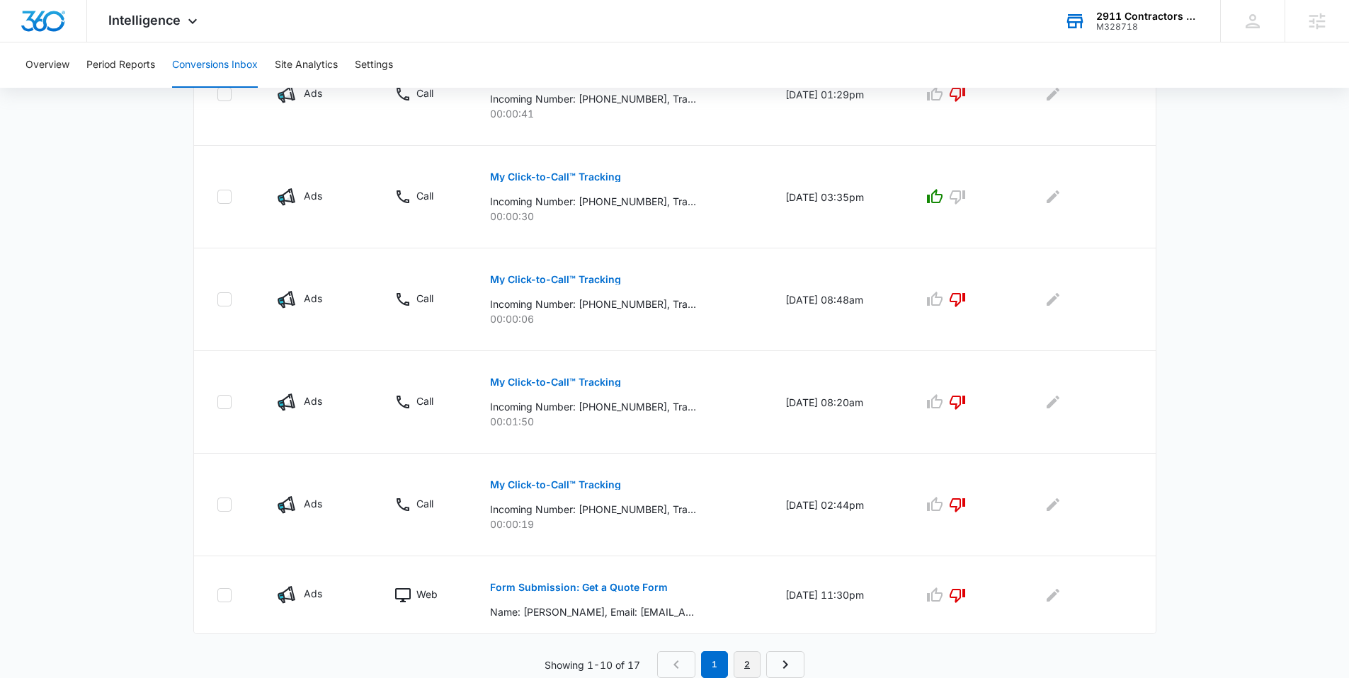
click at [746, 660] on link "2" at bounding box center [747, 665] width 27 height 27
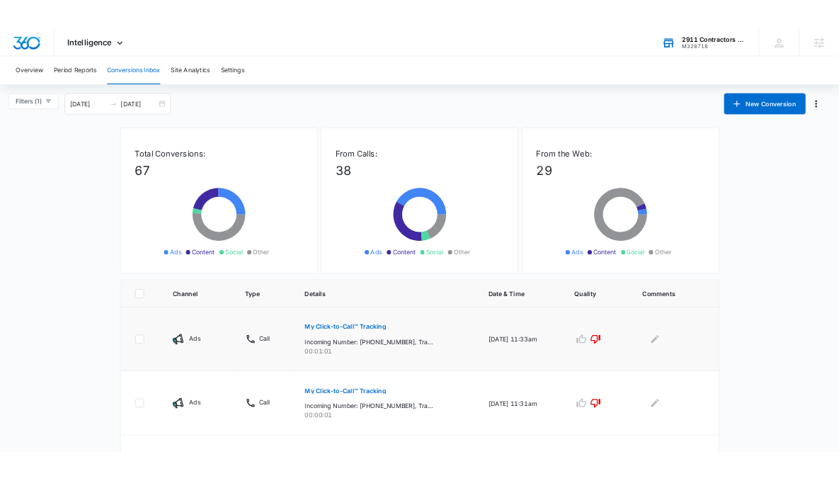
scroll to position [530, 0]
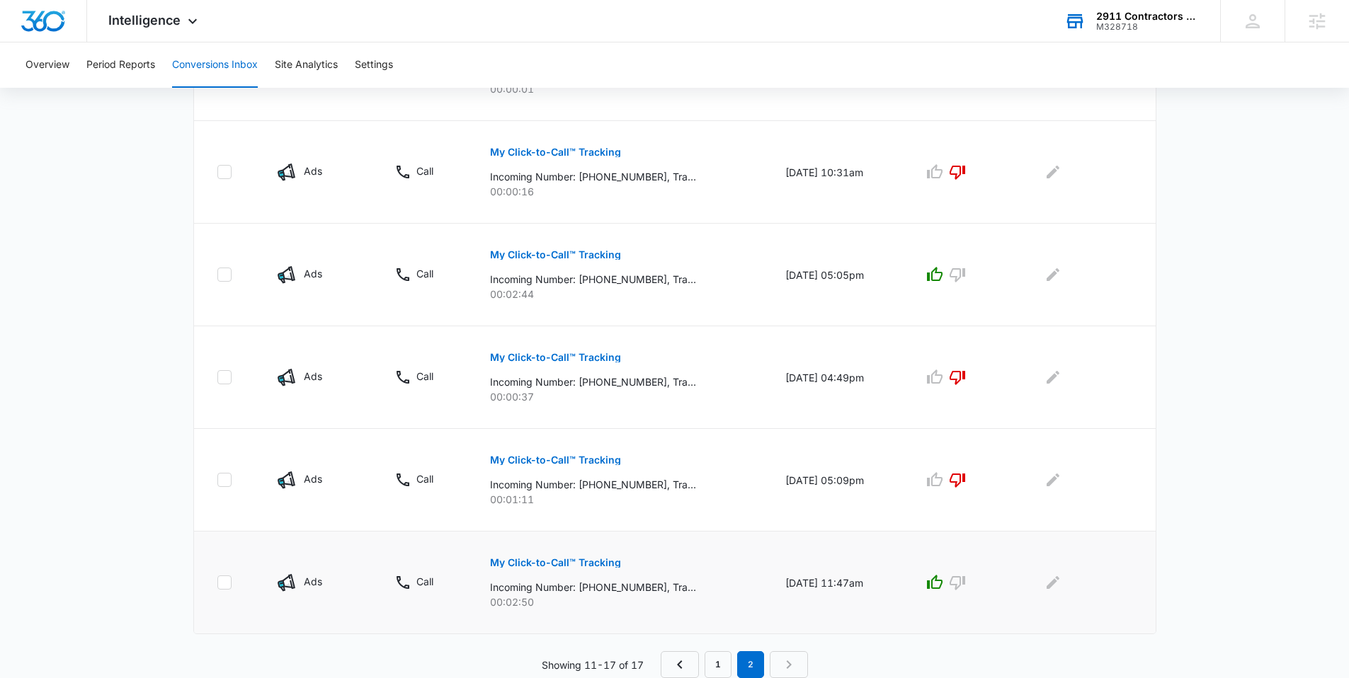
drag, startPoint x: 755, startPoint y: 580, endPoint x: 877, endPoint y: 579, distance: 121.8
click at [877, 579] on td "[DATE] 11:47am" at bounding box center [837, 583] width 138 height 103
copy td "[DATE] 11:47am"
drag, startPoint x: 649, startPoint y: 584, endPoint x: 572, endPoint y: 590, distance: 77.4
click at [572, 590] on p "Incoming Number: [PHONE_NUMBER], Tracking Number: [PHONE_NUMBER], Ring To: [PHO…" at bounding box center [593, 587] width 206 height 15
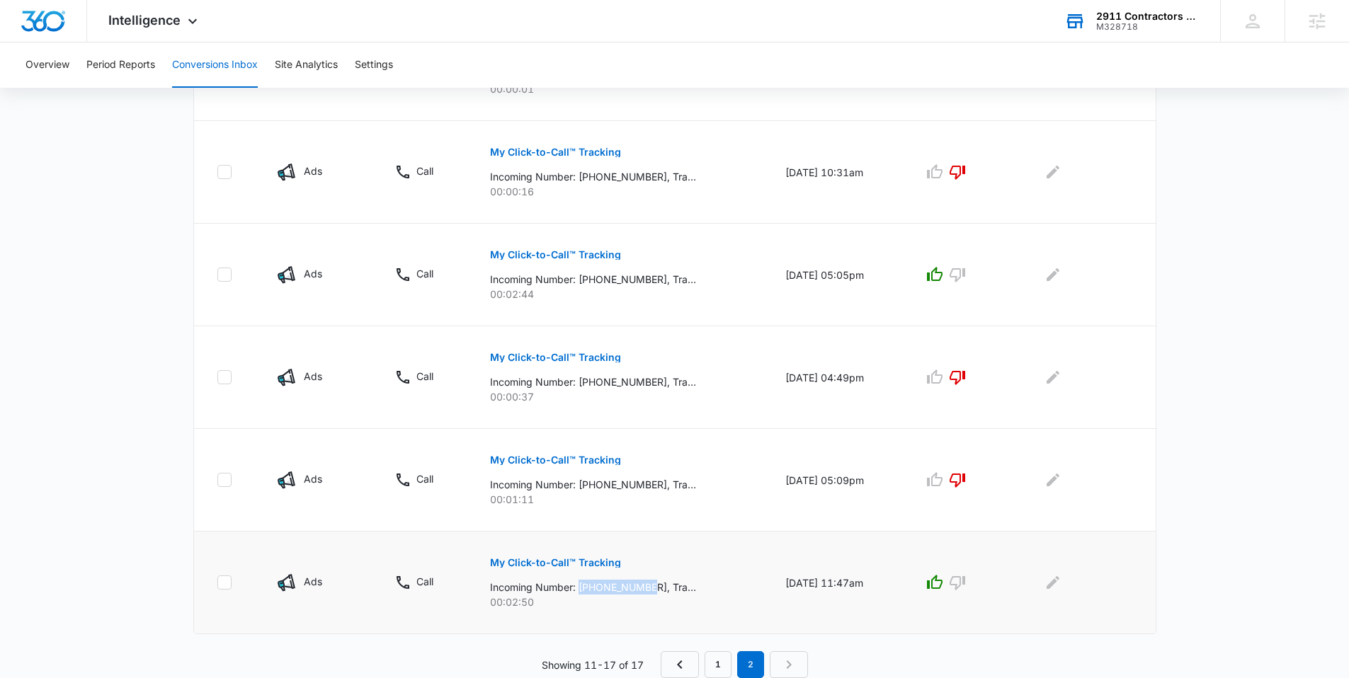
copy p "[PHONE_NUMBER]"
click at [538, 561] on p "My Click-to-Call™ Tracking" at bounding box center [555, 563] width 131 height 10
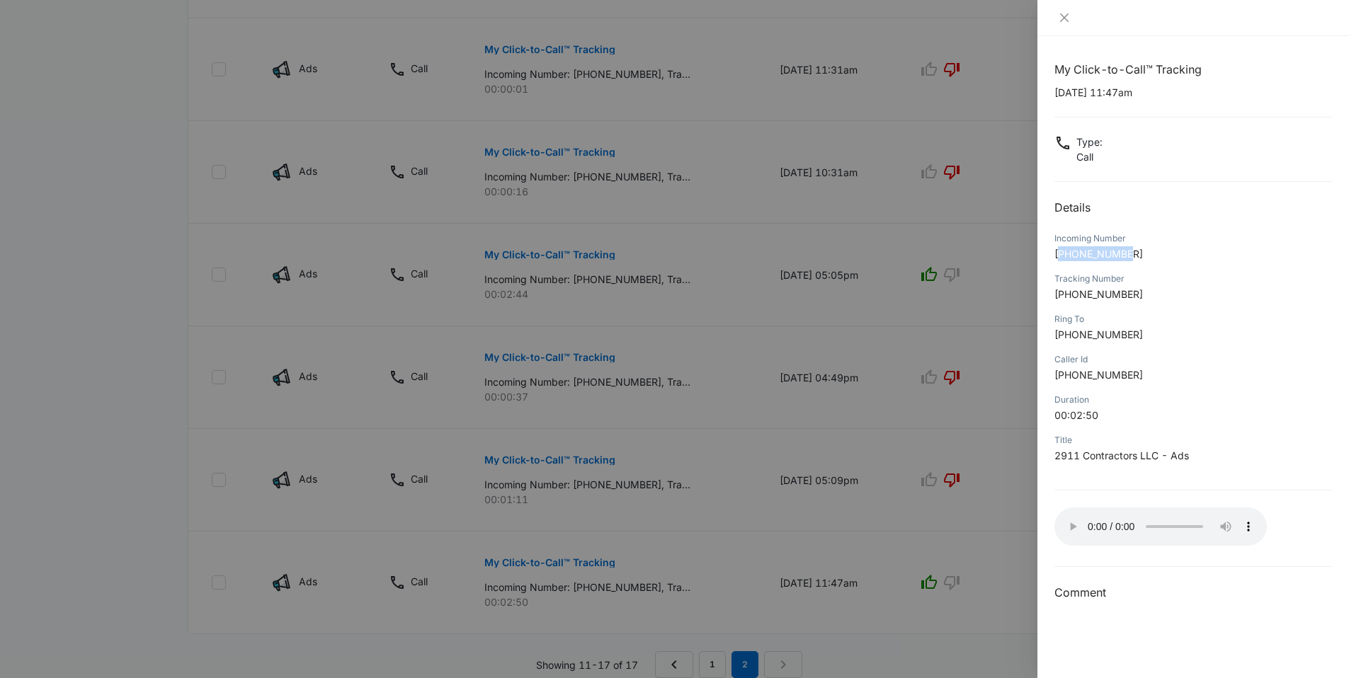
drag, startPoint x: 1137, startPoint y: 251, endPoint x: 1062, endPoint y: 260, distance: 74.8
click at [1062, 260] on p "[PHONE_NUMBER]" at bounding box center [1193, 253] width 278 height 15
copy span "15592869027"
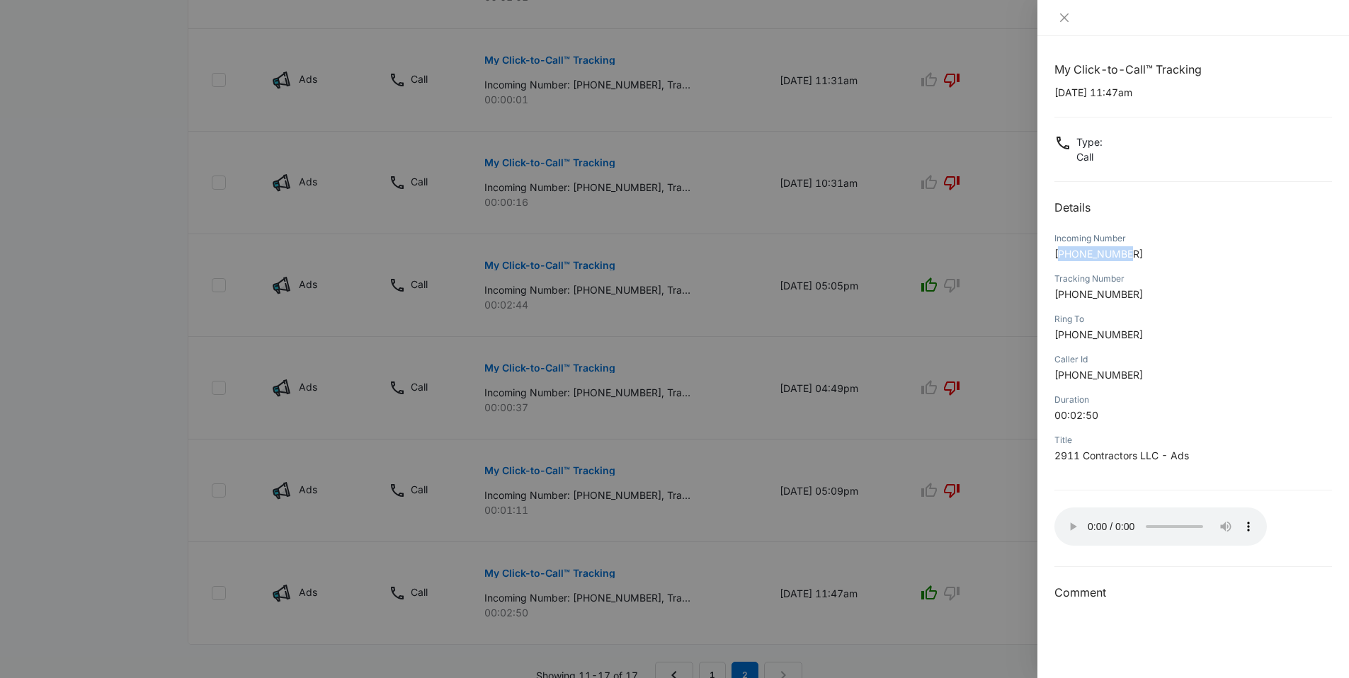
scroll to position [506, 0]
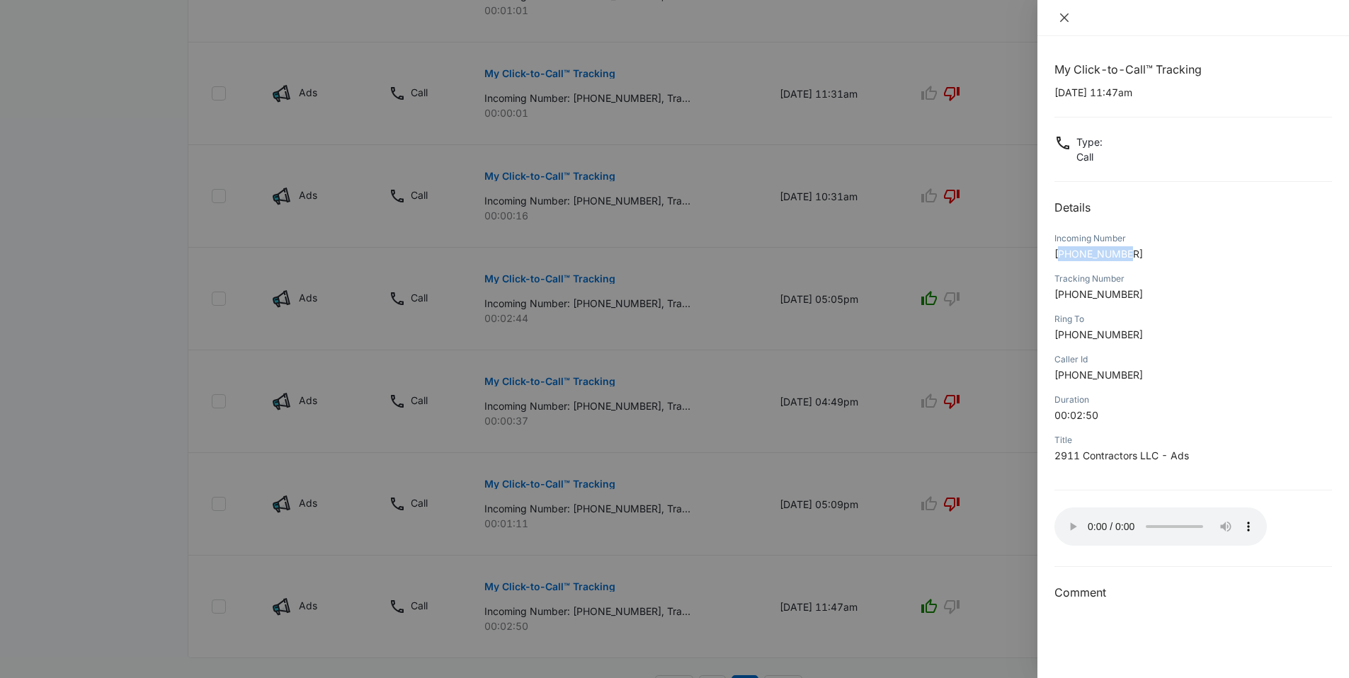
click at [1060, 15] on icon "close" at bounding box center [1064, 17] width 11 height 11
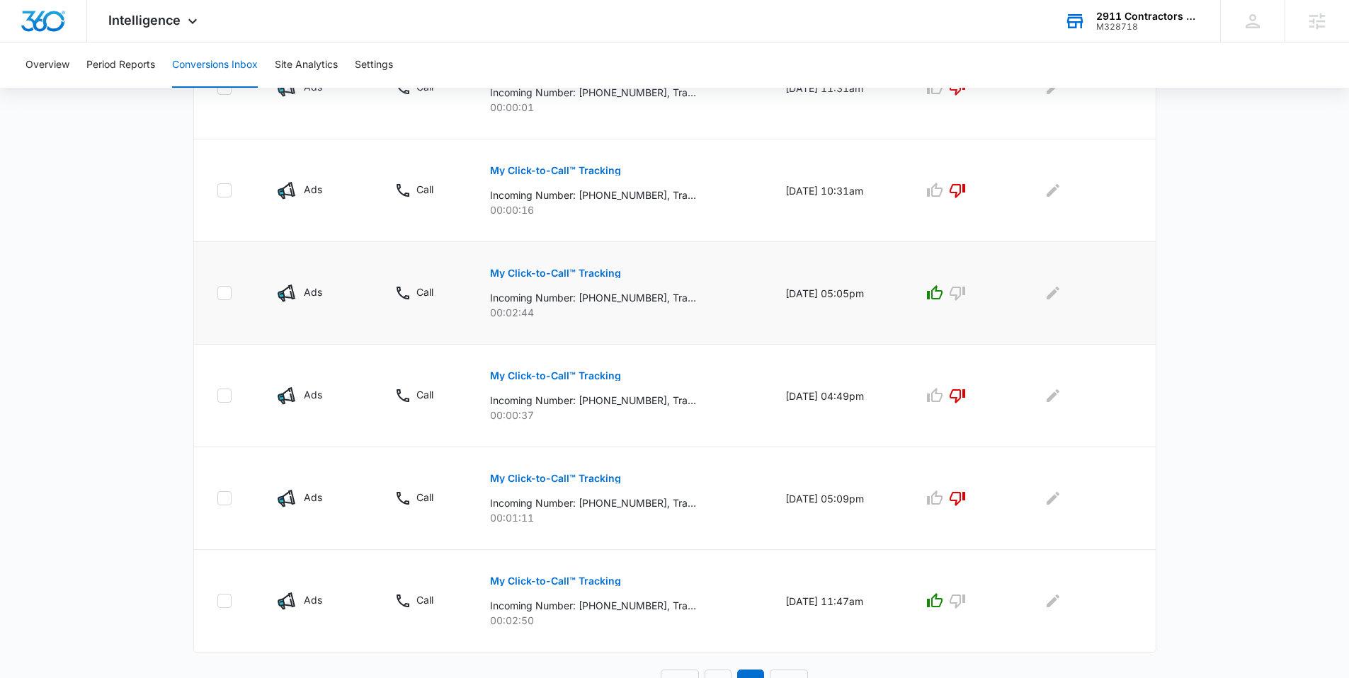
scroll to position [530, 0]
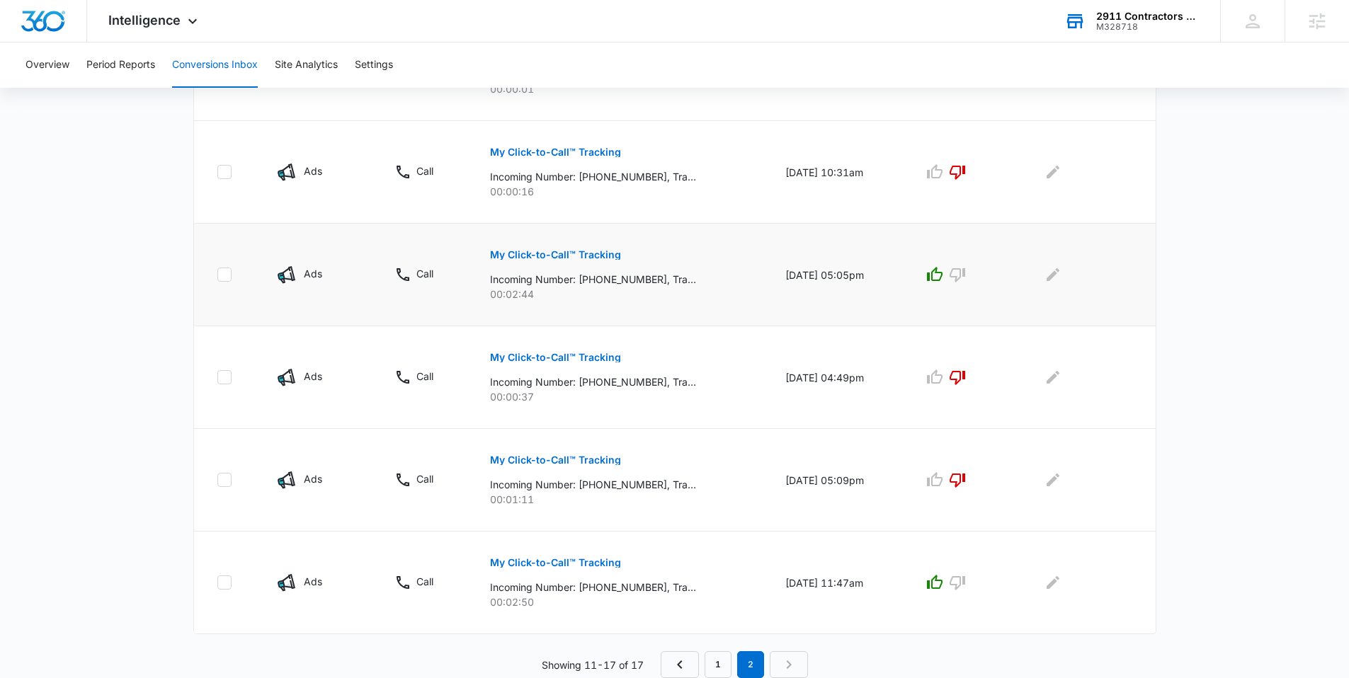
drag, startPoint x: 763, startPoint y: 273, endPoint x: 876, endPoint y: 274, distance: 113.3
click at [876, 274] on td "[DATE] 05:05pm" at bounding box center [837, 275] width 138 height 103
copy td "[DATE] 05:05pm"
drag, startPoint x: 579, startPoint y: 276, endPoint x: 647, endPoint y: 280, distance: 68.8
click at [647, 280] on p "Incoming Number: [PHONE_NUMBER], Tracking Number: [PHONE_NUMBER], Ring To: [PHO…" at bounding box center [593, 279] width 206 height 15
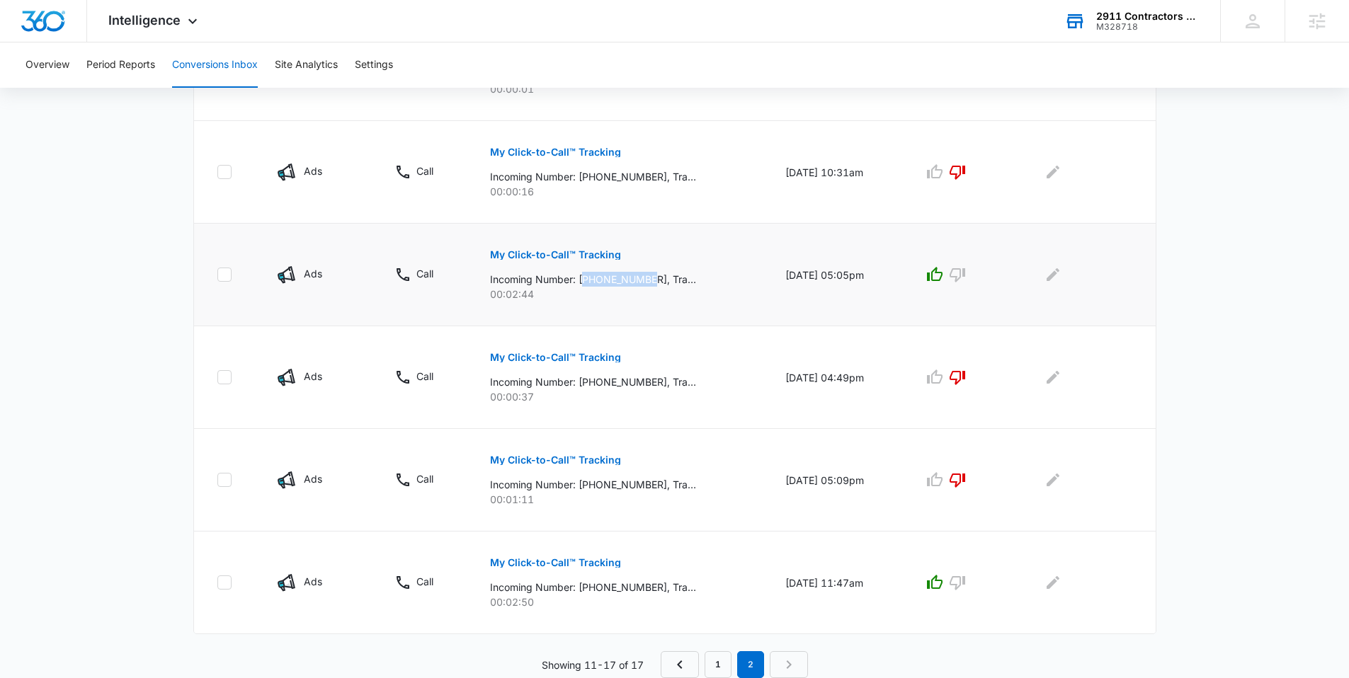
copy p "15595475984"
click at [714, 660] on link "1" at bounding box center [718, 665] width 27 height 27
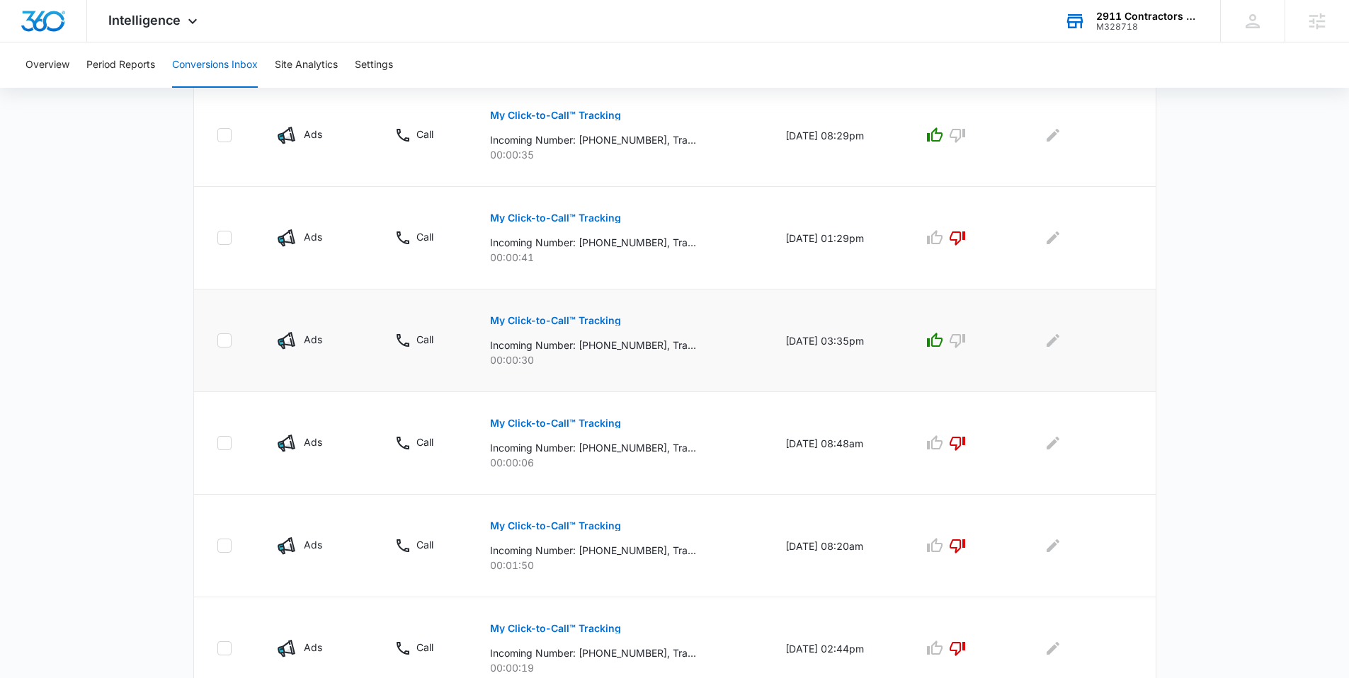
scroll to position [664, 0]
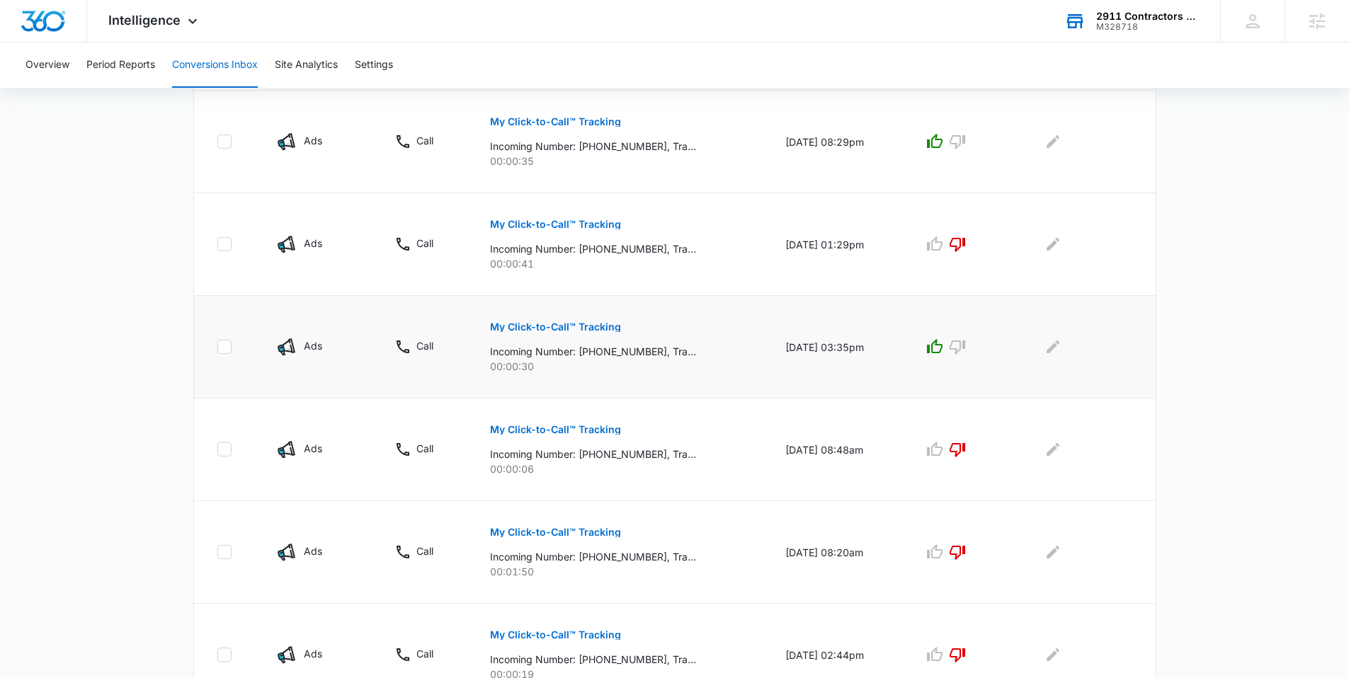
drag, startPoint x: 760, startPoint y: 349, endPoint x: 872, endPoint y: 352, distance: 112.6
click at [872, 352] on td "[DATE] 03:35pm" at bounding box center [837, 347] width 138 height 103
copy td "[DATE] 03:35pm"
drag, startPoint x: 646, startPoint y: 351, endPoint x: 572, endPoint y: 356, distance: 73.9
click at [572, 356] on p "Incoming Number: [PHONE_NUMBER], Tracking Number: [PHONE_NUMBER], Ring To: [PHO…" at bounding box center [593, 351] width 206 height 15
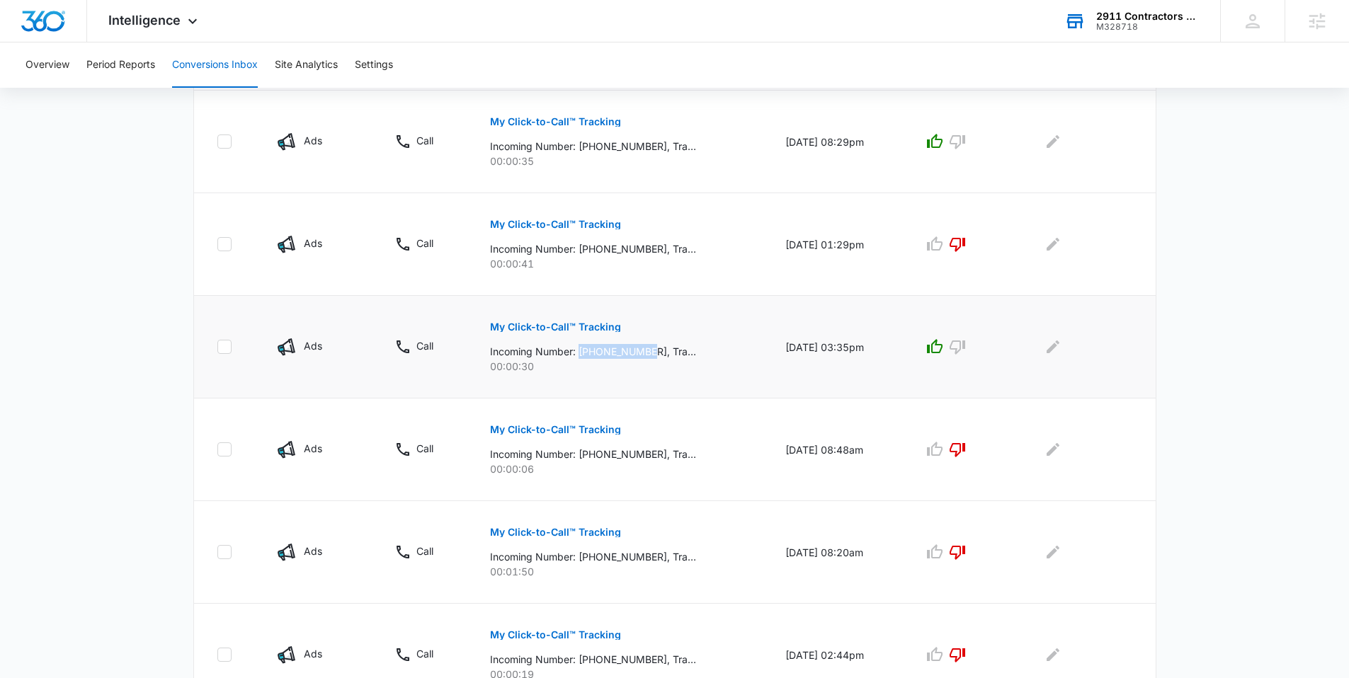
copy p "[PHONE_NUMBER]"
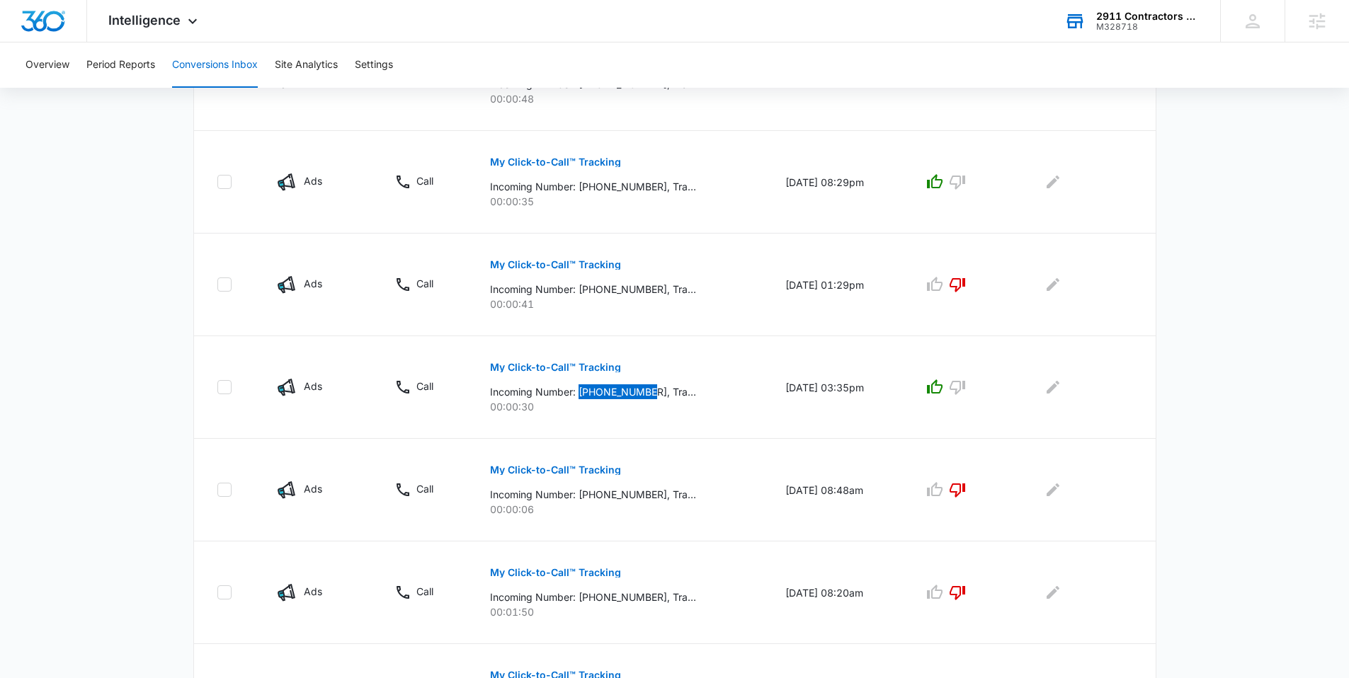
scroll to position [604, 0]
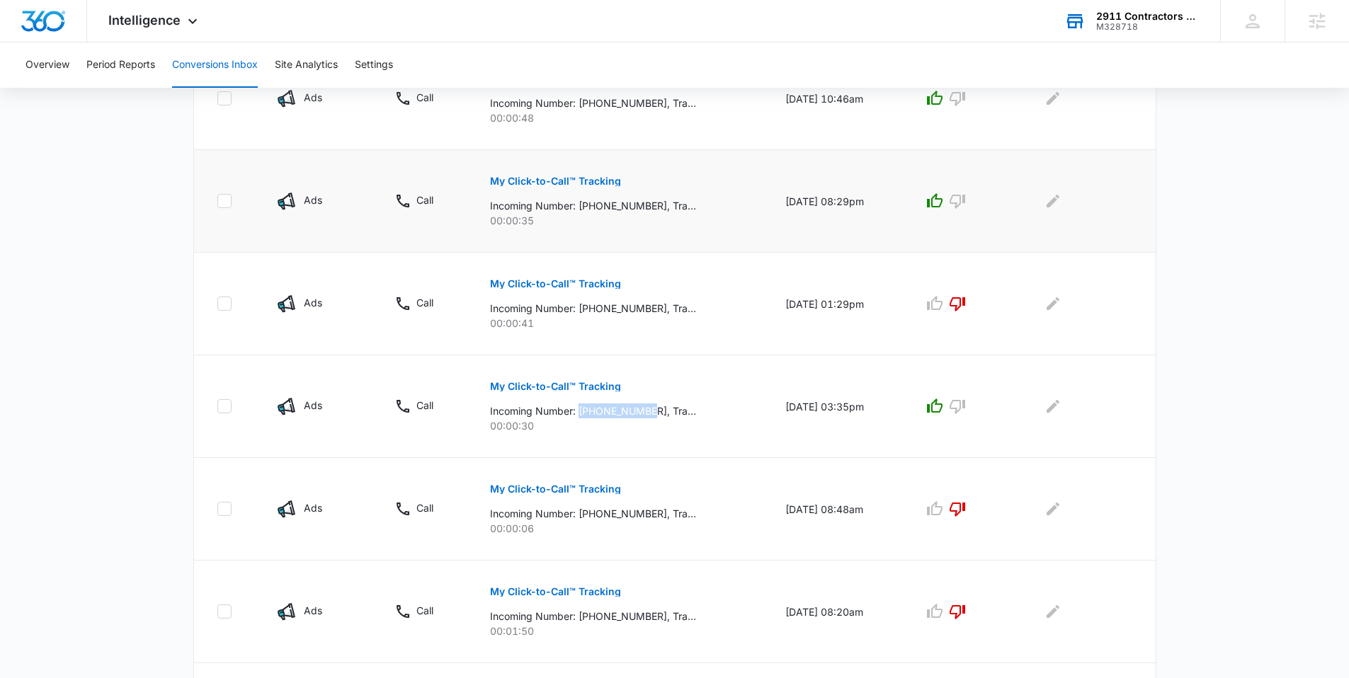
drag, startPoint x: 766, startPoint y: 198, endPoint x: 880, endPoint y: 216, distance: 116.1
click at [880, 219] on td "[DATE] 08:29pm" at bounding box center [837, 201] width 138 height 103
copy td "[DATE] 08:29pm"
drag, startPoint x: 569, startPoint y: 205, endPoint x: 647, endPoint y: 205, distance: 77.2
click at [647, 205] on p "Incoming Number: [PHONE_NUMBER], Tracking Number: [PHONE_NUMBER], Ring To: [PHO…" at bounding box center [593, 205] width 206 height 15
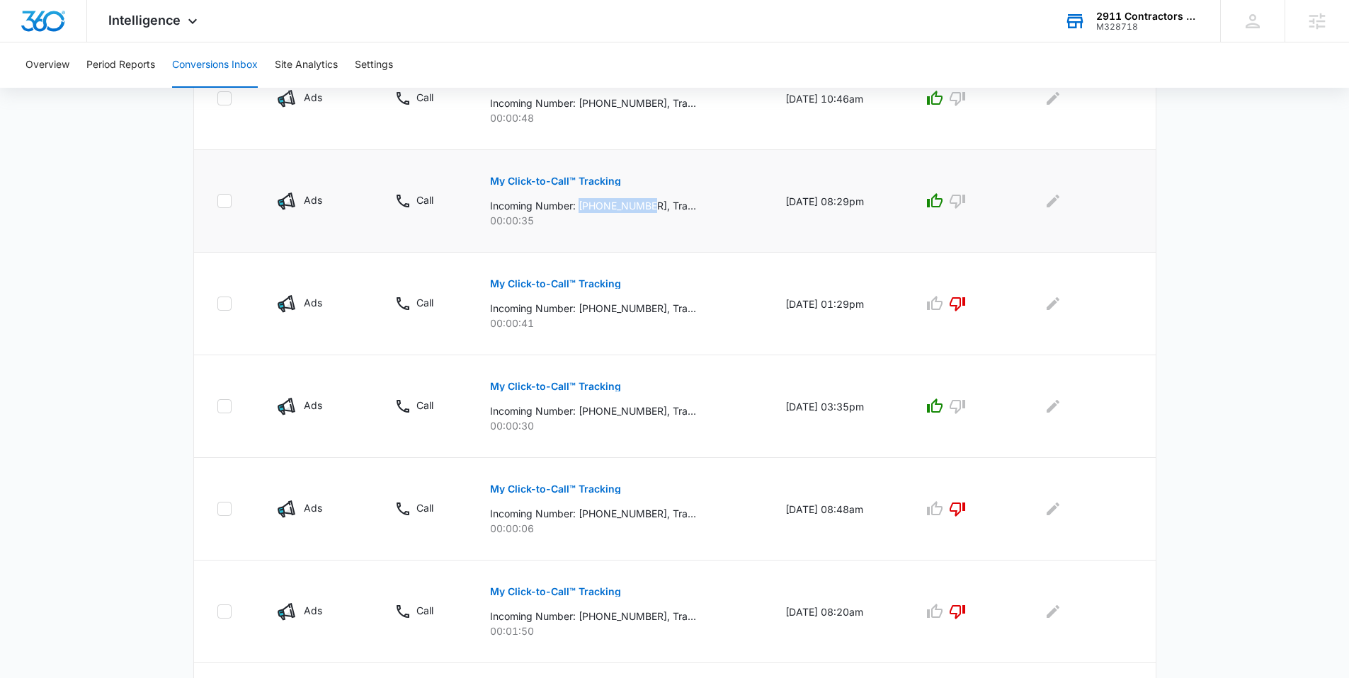
copy p "[PHONE_NUMBER]"
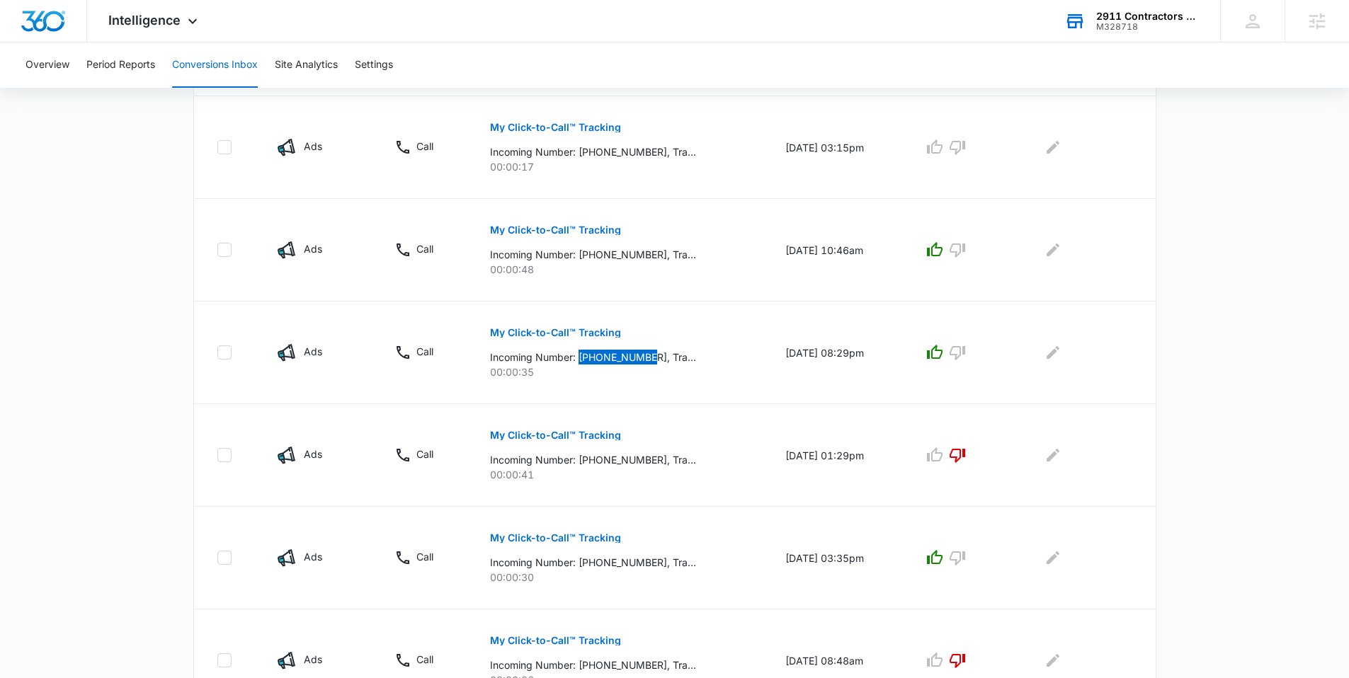
scroll to position [439, 0]
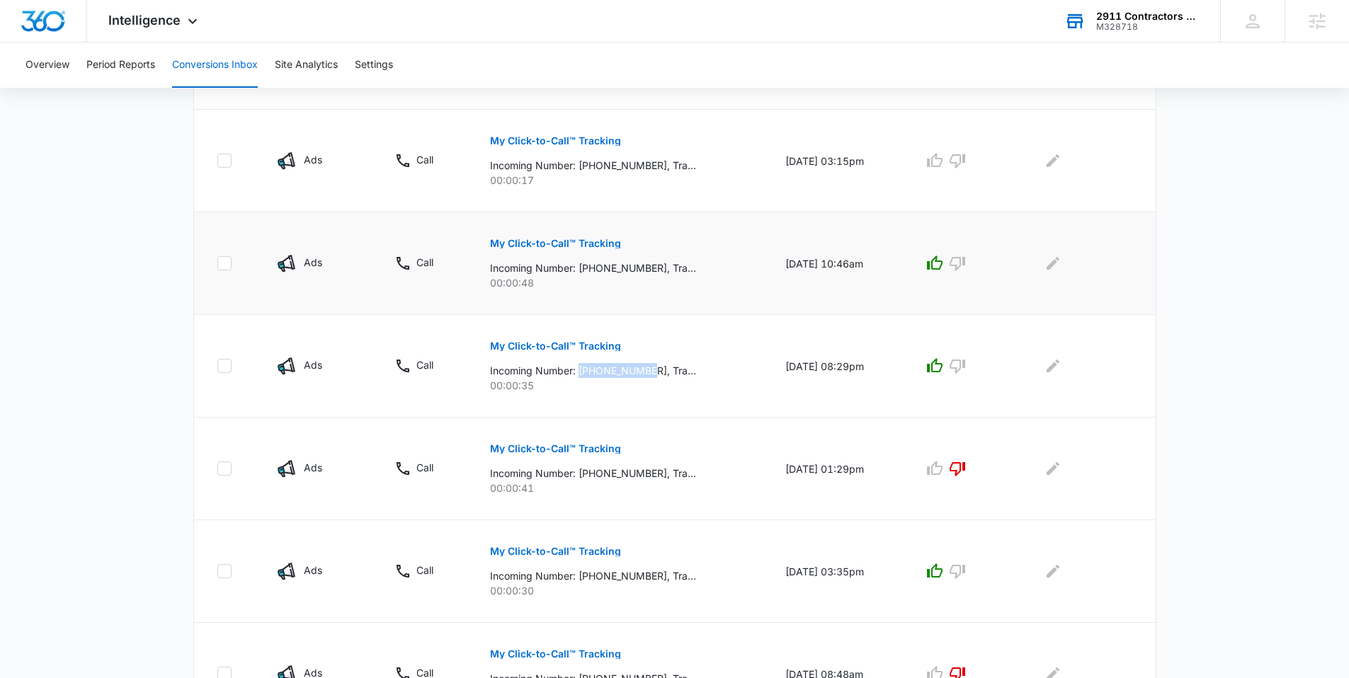
drag, startPoint x: 803, startPoint y: 261, endPoint x: 875, endPoint y: 261, distance: 71.5
click at [875, 261] on td "[DATE] 10:46am" at bounding box center [837, 263] width 138 height 103
copy td "[DATE] 10:46am"
drag, startPoint x: 572, startPoint y: 263, endPoint x: 648, endPoint y: 267, distance: 75.9
click at [648, 267] on p "Incoming Number: [PHONE_NUMBER], Tracking Number: [PHONE_NUMBER], Ring To: [PHO…" at bounding box center [593, 268] width 206 height 15
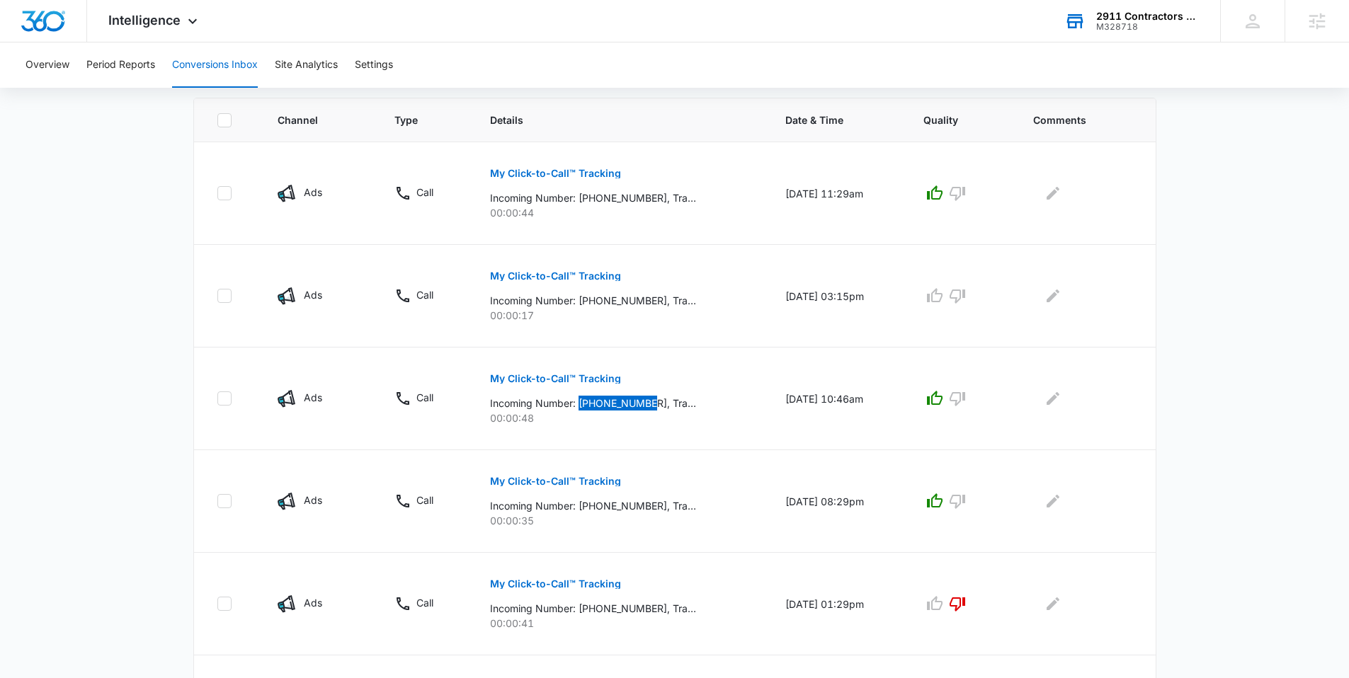
scroll to position [290, 0]
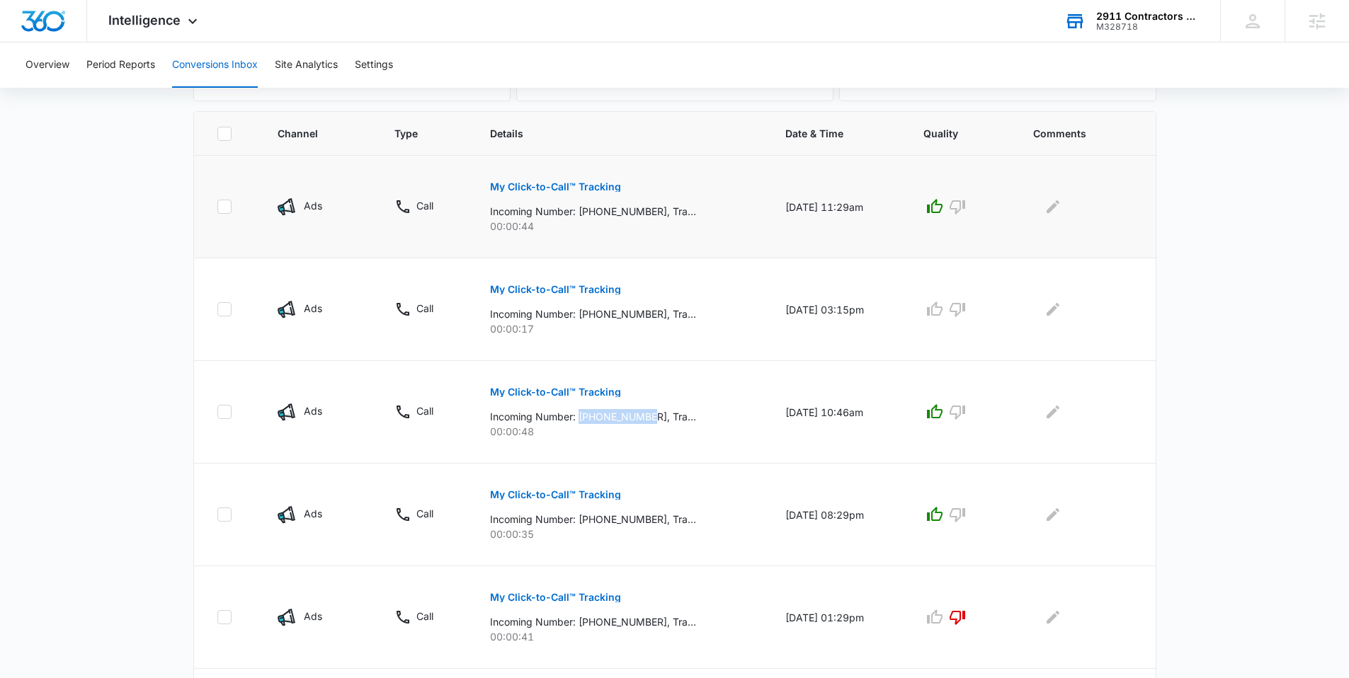
drag, startPoint x: 761, startPoint y: 207, endPoint x: 879, endPoint y: 206, distance: 117.6
click at [879, 206] on td "[DATE] 11:29am" at bounding box center [837, 207] width 138 height 103
drag, startPoint x: 578, startPoint y: 212, endPoint x: 647, endPoint y: 211, distance: 68.7
click at [647, 211] on p "Incoming Number: [PHONE_NUMBER], Tracking Number: [PHONE_NUMBER], Ring To: [PHO…" at bounding box center [593, 211] width 206 height 15
